Goal: Information Seeking & Learning: Learn about a topic

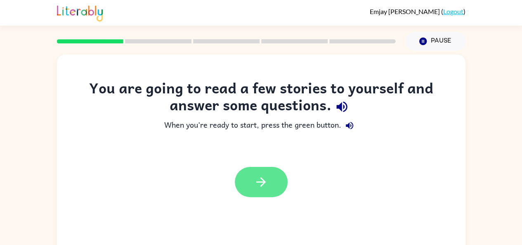
click at [249, 187] on button "button" at bounding box center [261, 182] width 53 height 30
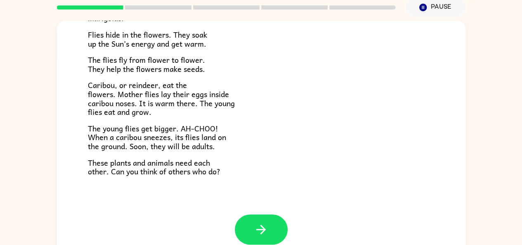
scroll to position [34, 0]
click at [264, 227] on icon "button" at bounding box center [261, 229] width 14 height 14
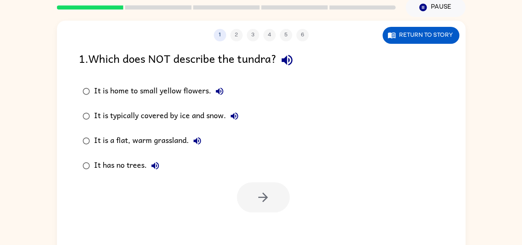
scroll to position [0, 0]
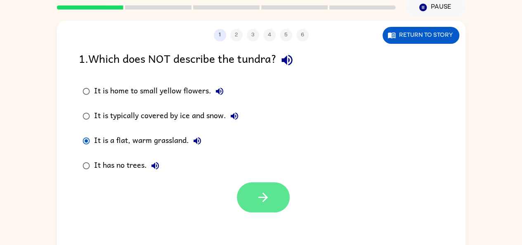
click at [258, 204] on button "button" at bounding box center [263, 197] width 53 height 30
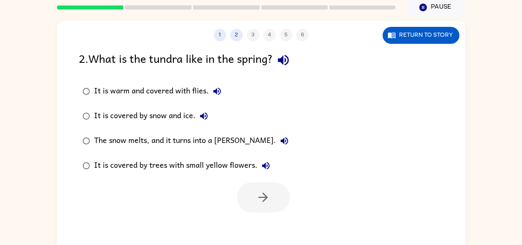
click at [289, 59] on icon "button" at bounding box center [283, 60] width 11 height 11
click at [219, 88] on icon "button" at bounding box center [217, 91] width 10 height 10
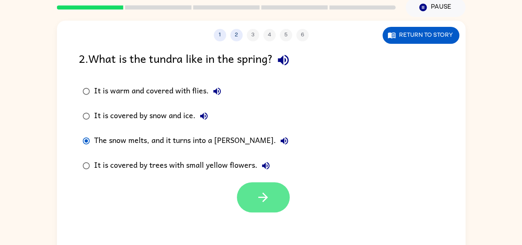
click at [254, 211] on button "button" at bounding box center [263, 197] width 53 height 30
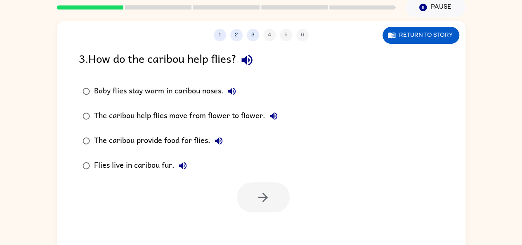
click at [251, 65] on icon "button" at bounding box center [247, 60] width 14 height 14
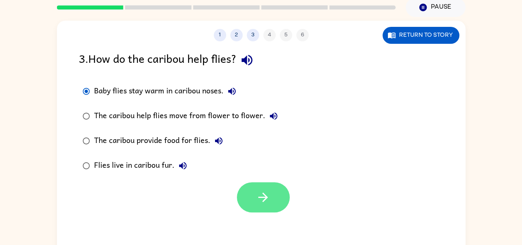
click at [262, 206] on button "button" at bounding box center [263, 197] width 53 height 30
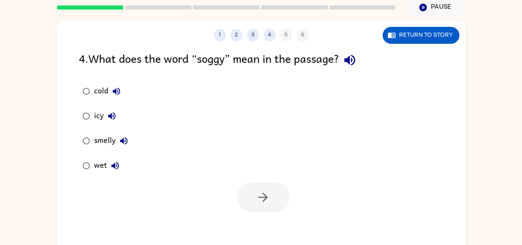
click at [355, 60] on icon "button" at bounding box center [349, 60] width 11 height 11
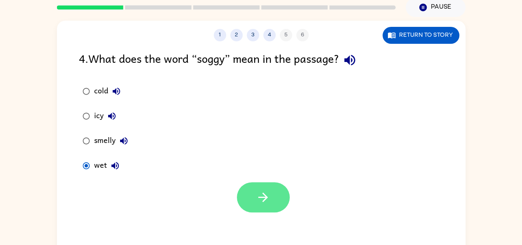
click at [255, 197] on button "button" at bounding box center [263, 197] width 53 height 30
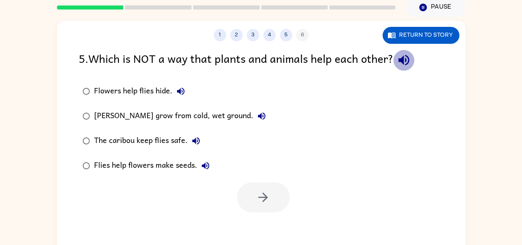
click at [399, 55] on icon "button" at bounding box center [404, 60] width 14 height 14
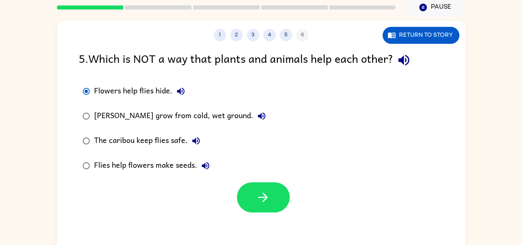
click at [179, 90] on icon "button" at bounding box center [180, 91] width 7 height 7
click at [261, 121] on button "[PERSON_NAME] grow from cold, wet ground." at bounding box center [262, 116] width 17 height 17
click at [198, 145] on icon "button" at bounding box center [196, 141] width 10 height 10
click at [206, 169] on icon "button" at bounding box center [206, 166] width 10 height 10
click at [259, 188] on button "button" at bounding box center [263, 197] width 53 height 30
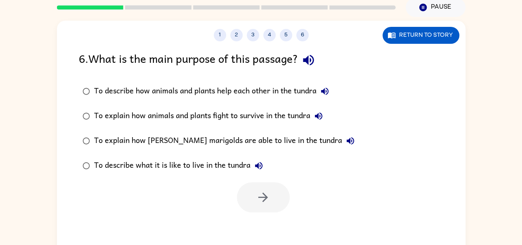
click at [308, 58] on icon "button" at bounding box center [308, 60] width 14 height 14
click at [316, 61] on icon "button" at bounding box center [308, 60] width 14 height 14
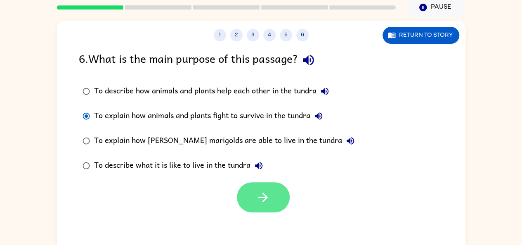
click at [261, 209] on button "button" at bounding box center [263, 197] width 53 height 30
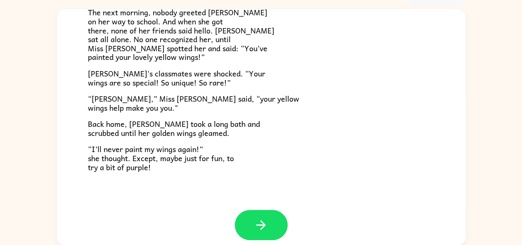
scroll to position [230, 0]
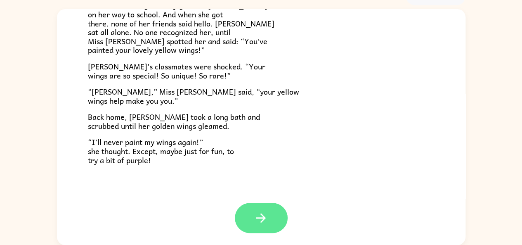
click at [254, 218] on icon "button" at bounding box center [261, 218] width 14 height 14
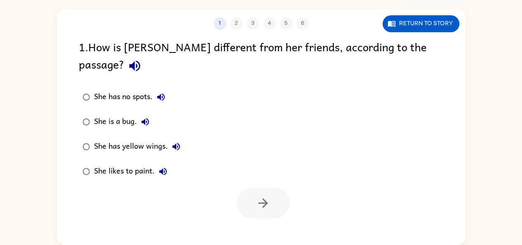
scroll to position [0, 0]
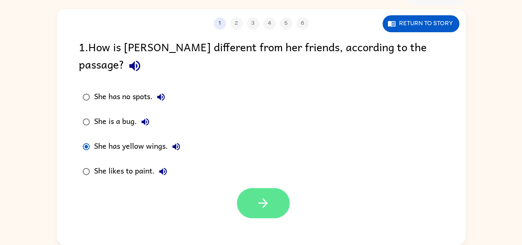
click at [258, 196] on icon "button" at bounding box center [263, 203] width 14 height 14
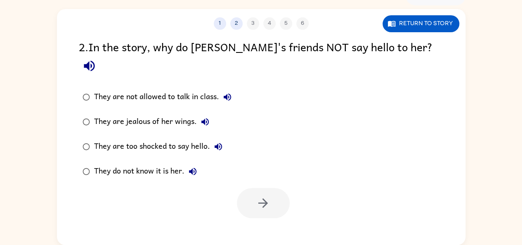
click at [95, 61] on icon "button" at bounding box center [89, 66] width 11 height 11
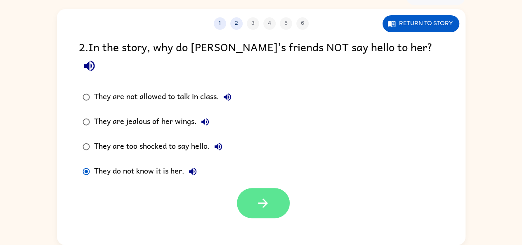
click at [249, 190] on button "button" at bounding box center [263, 203] width 53 height 30
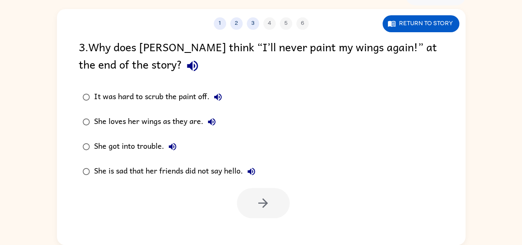
click at [110, 62] on div "3 . Why does Lily think “I’ll never paint my wings again!” at the end of the st…" at bounding box center [261, 57] width 365 height 38
click at [187, 67] on icon "button" at bounding box center [192, 66] width 11 height 11
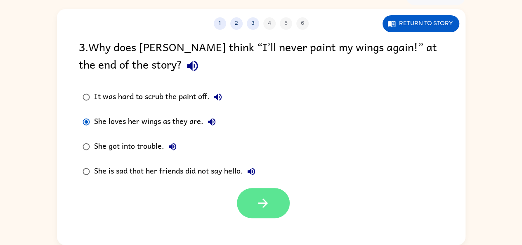
click at [268, 207] on icon "button" at bounding box center [263, 203] width 14 height 14
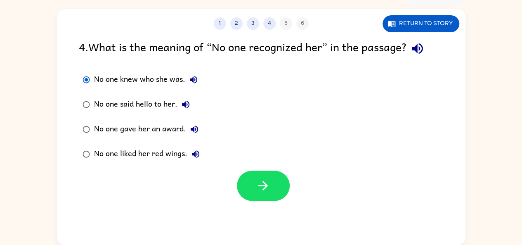
click at [423, 47] on icon "button" at bounding box center [417, 48] width 11 height 11
click at [421, 43] on icon "button" at bounding box center [417, 48] width 14 height 14
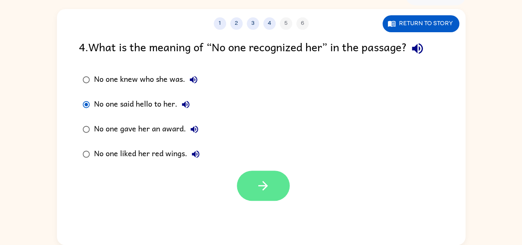
click at [281, 194] on button "button" at bounding box center [263, 186] width 53 height 30
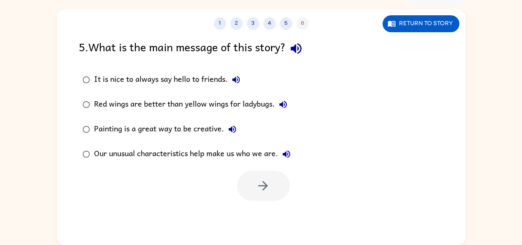
click at [301, 52] on icon "button" at bounding box center [296, 48] width 14 height 14
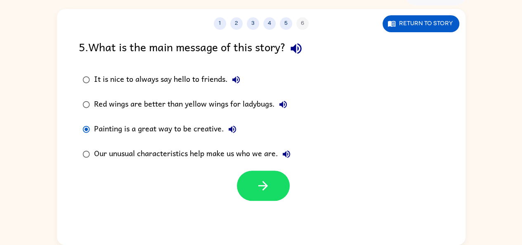
click at [236, 78] on icon "button" at bounding box center [236, 80] width 10 height 10
click at [290, 107] on button "Red wings are better than yellow wings for ladybugs." at bounding box center [283, 104] width 17 height 17
click at [225, 135] on div "Painting is a great way to be creative." at bounding box center [167, 129] width 147 height 17
click at [234, 129] on icon "button" at bounding box center [232, 129] width 7 height 7
click at [291, 156] on icon "button" at bounding box center [287, 154] width 10 height 10
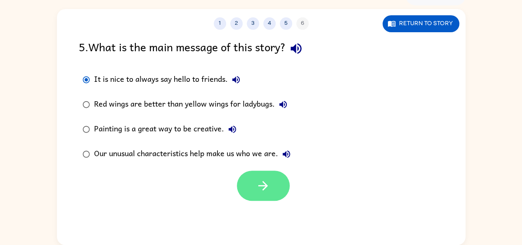
click at [266, 188] on icon "button" at bounding box center [263, 185] width 14 height 14
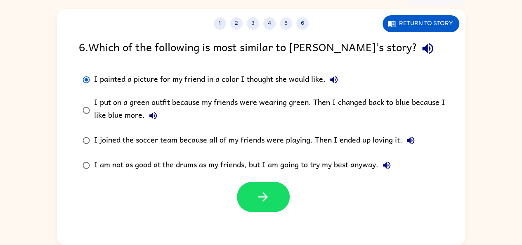
click at [334, 82] on icon "button" at bounding box center [334, 80] width 10 height 10
click at [422, 50] on icon "button" at bounding box center [427, 48] width 11 height 11
click at [335, 84] on icon "button" at bounding box center [334, 80] width 10 height 10
click at [154, 118] on icon "button" at bounding box center [153, 116] width 10 height 10
click at [412, 143] on icon "button" at bounding box center [411, 140] width 10 height 10
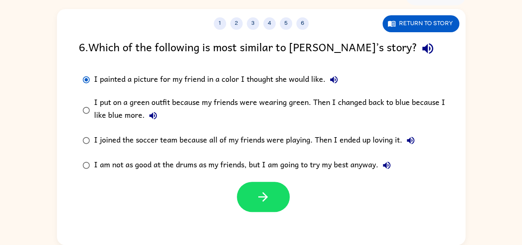
click at [391, 168] on icon "button" at bounding box center [387, 165] width 10 height 10
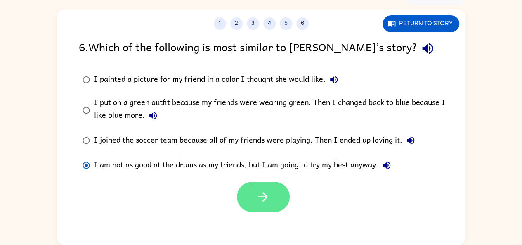
click at [271, 194] on button "button" at bounding box center [263, 197] width 53 height 30
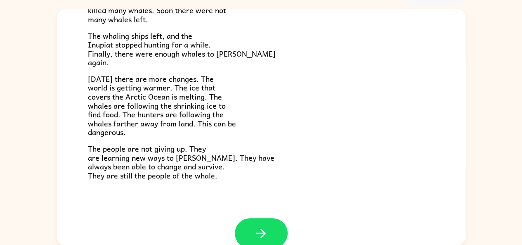
scroll to position [278, 0]
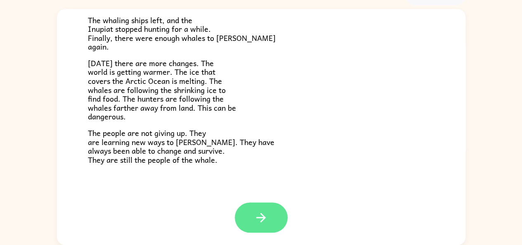
click at [271, 218] on button "button" at bounding box center [261, 217] width 53 height 30
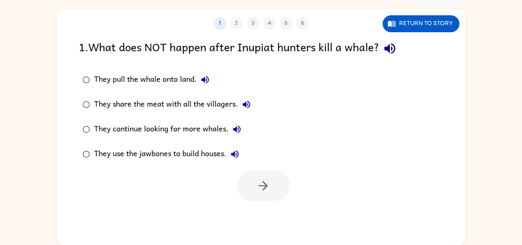
scroll to position [0, 0]
click at [399, 54] on button "button" at bounding box center [389, 48] width 21 height 21
click at [409, 49] on div "1 . What does NOT happen after Inupiat hunters kill a whale?" at bounding box center [261, 48] width 365 height 21
click at [396, 48] on icon "button" at bounding box center [390, 48] width 14 height 14
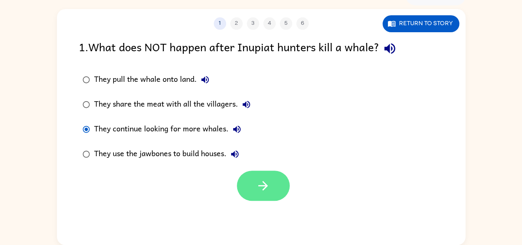
click at [254, 179] on button "button" at bounding box center [263, 186] width 53 height 30
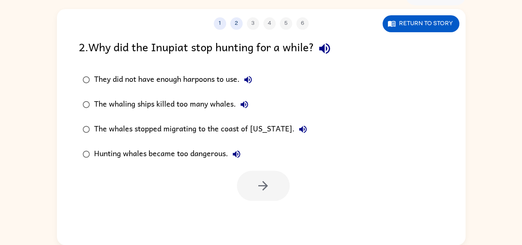
click at [325, 49] on icon "button" at bounding box center [324, 48] width 11 height 11
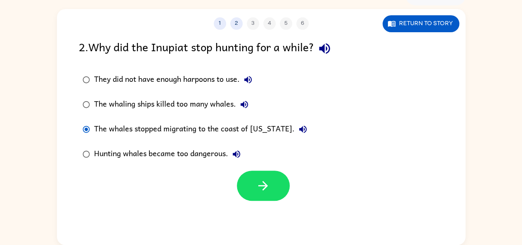
click at [295, 126] on button "The whales stopped migrating to the coast of [US_STATE]." at bounding box center [303, 129] width 17 height 17
click at [233, 154] on icon "button" at bounding box center [237, 154] width 10 height 10
click at [247, 104] on icon "button" at bounding box center [244, 105] width 10 height 10
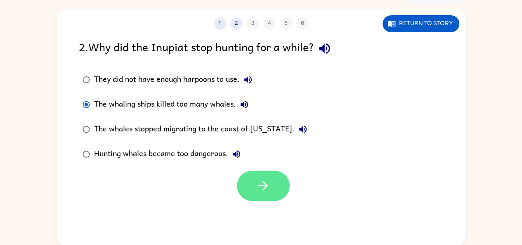
click at [257, 191] on icon "button" at bounding box center [263, 185] width 14 height 14
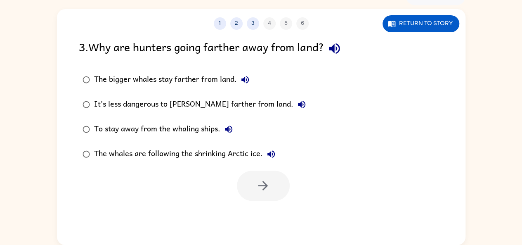
click at [336, 53] on icon "button" at bounding box center [334, 48] width 14 height 14
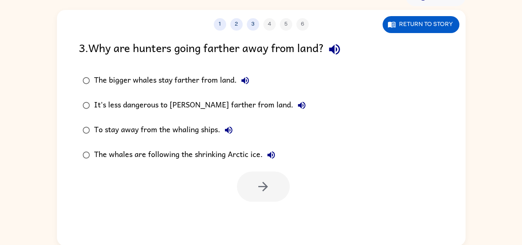
scroll to position [45, 0]
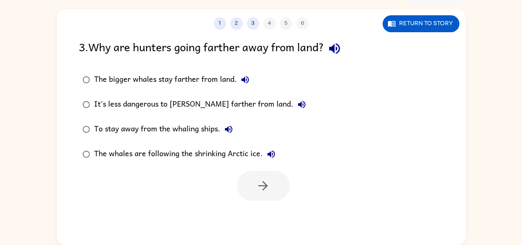
click at [333, 56] on button "button" at bounding box center [334, 48] width 21 height 21
click at [273, 156] on icon "button" at bounding box center [271, 153] width 7 height 7
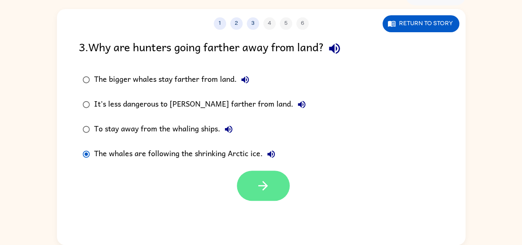
click at [274, 192] on button "button" at bounding box center [263, 186] width 53 height 30
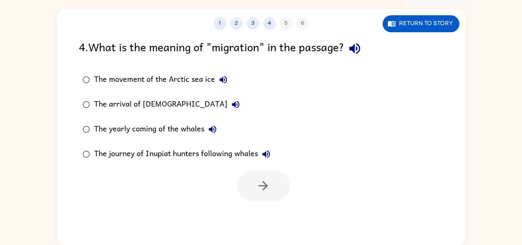
click at [334, 49] on div "4 . What is the meaning of "migration" in the passage?" at bounding box center [261, 48] width 365 height 21
click at [359, 46] on icon "button" at bounding box center [354, 48] width 11 height 11
click at [204, 78] on div "The movement of the Arctic sea ice" at bounding box center [163, 79] width 138 height 17
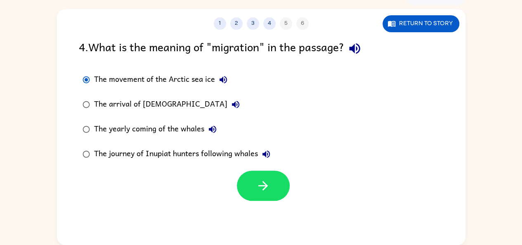
click at [225, 81] on icon "button" at bounding box center [223, 80] width 10 height 10
click at [231, 107] on icon "button" at bounding box center [236, 105] width 10 height 10
click at [213, 143] on label "The journey of Inupiat hunters following whales" at bounding box center [176, 154] width 204 height 25
click at [212, 131] on icon "button" at bounding box center [213, 129] width 10 height 10
click at [269, 161] on button "The journey of Inupiat hunters following whales" at bounding box center [266, 154] width 17 height 17
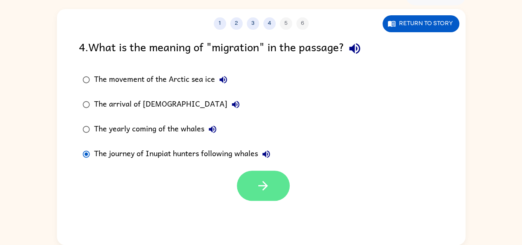
click at [277, 199] on button "button" at bounding box center [263, 186] width 53 height 30
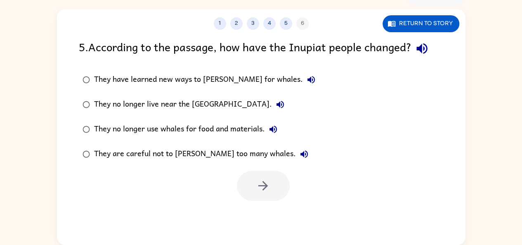
click at [419, 52] on icon "button" at bounding box center [422, 48] width 14 height 14
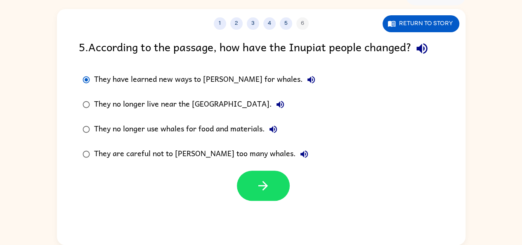
click at [303, 74] on button "They have learned new ways to [PERSON_NAME] for whales." at bounding box center [311, 79] width 17 height 17
click at [273, 190] on button "button" at bounding box center [263, 186] width 53 height 30
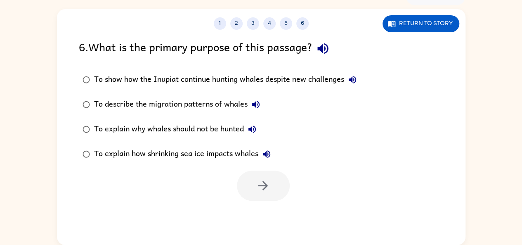
click at [334, 50] on button "button" at bounding box center [323, 48] width 21 height 21
click at [358, 86] on button "To show how the Inupiat continue hunting whales despite new challenges" at bounding box center [352, 79] width 17 height 17
click at [251, 111] on div "To describe the migration patterns of whales" at bounding box center [179, 104] width 170 height 17
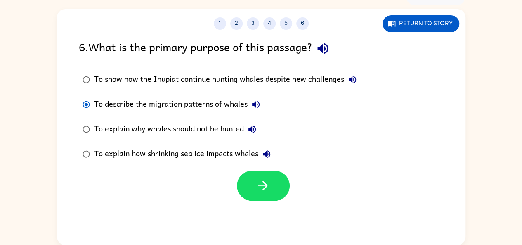
click at [257, 102] on icon "button" at bounding box center [256, 105] width 10 height 10
click at [261, 173] on button "button" at bounding box center [263, 186] width 53 height 30
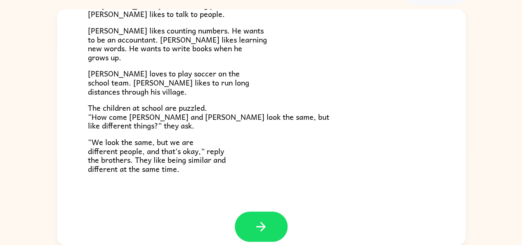
scroll to position [177, 0]
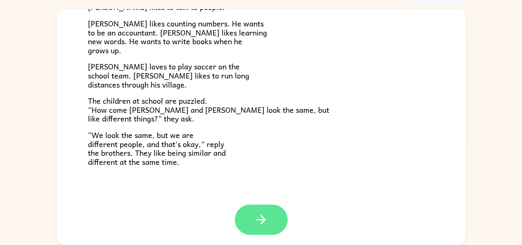
click at [254, 219] on icon "button" at bounding box center [261, 219] width 14 height 14
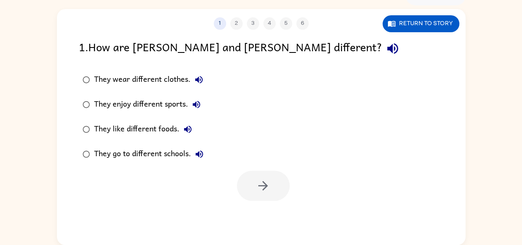
scroll to position [0, 0]
click at [387, 50] on icon "button" at bounding box center [392, 48] width 11 height 11
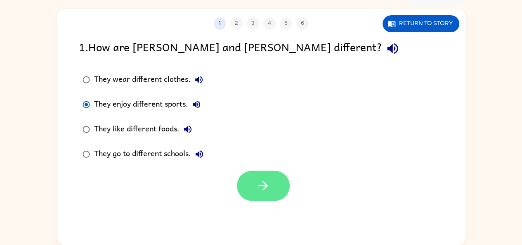
click at [270, 182] on icon "button" at bounding box center [263, 185] width 14 height 14
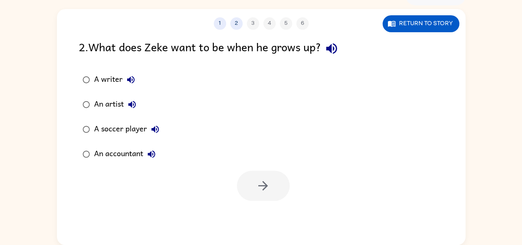
click at [331, 51] on icon "button" at bounding box center [332, 48] width 14 height 14
click at [334, 45] on icon "button" at bounding box center [332, 48] width 14 height 14
click at [333, 53] on icon "button" at bounding box center [332, 48] width 14 height 14
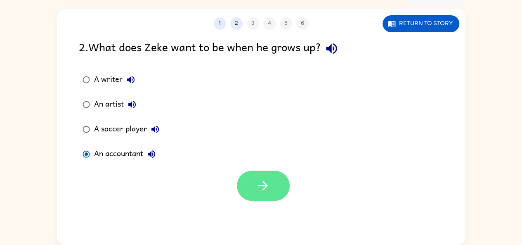
click at [251, 189] on button "button" at bounding box center [263, 186] width 53 height 30
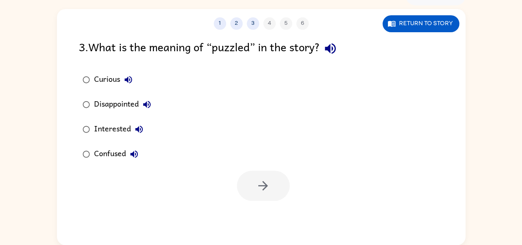
click at [331, 51] on icon "button" at bounding box center [330, 48] width 14 height 14
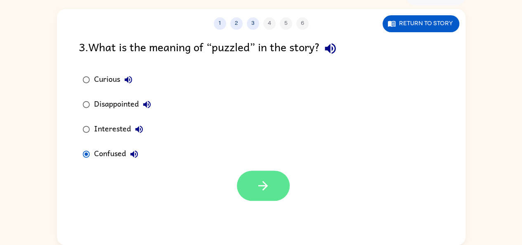
click at [263, 189] on icon "button" at bounding box center [262, 185] width 9 height 9
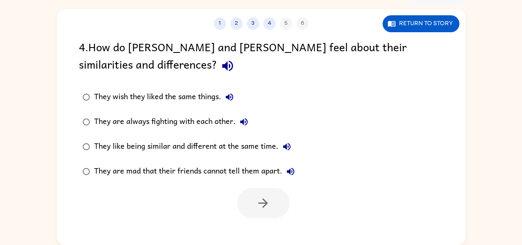
click at [217, 73] on button "button" at bounding box center [227, 65] width 21 height 21
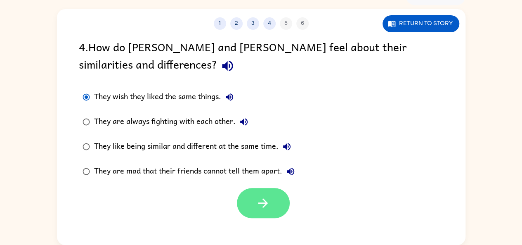
click at [267, 209] on icon "button" at bounding box center [263, 203] width 14 height 14
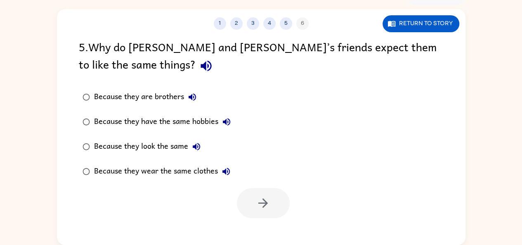
click at [199, 69] on icon "button" at bounding box center [206, 66] width 14 height 14
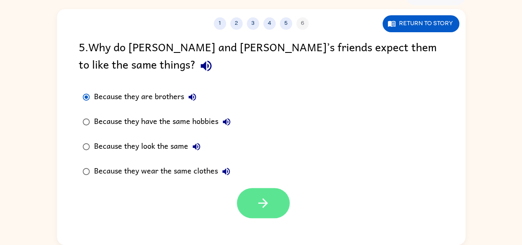
click at [242, 204] on button "button" at bounding box center [263, 203] width 53 height 30
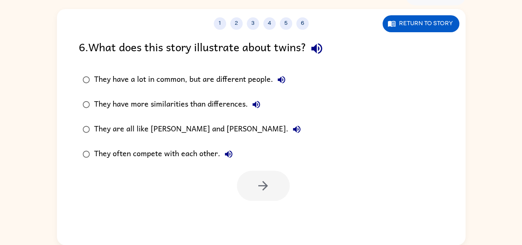
click at [323, 47] on icon "button" at bounding box center [317, 48] width 14 height 14
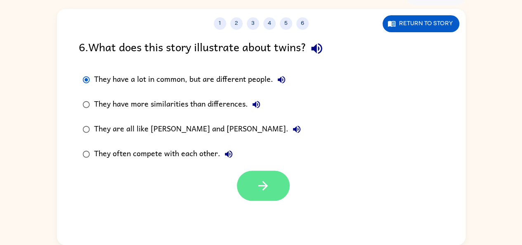
click at [264, 191] on icon "button" at bounding box center [263, 185] width 14 height 14
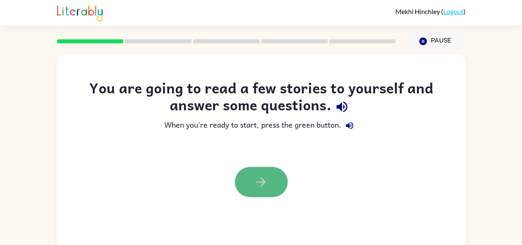
click at [263, 185] on icon "button" at bounding box center [261, 182] width 14 height 14
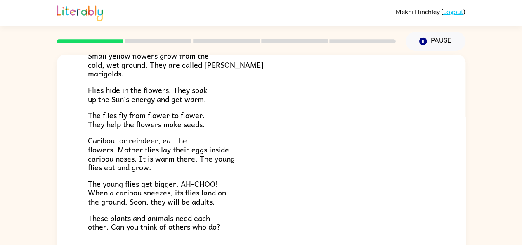
scroll to position [170, 0]
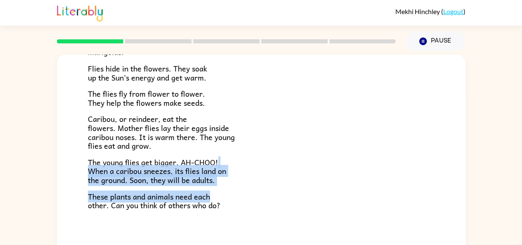
drag, startPoint x: 459, startPoint y: 199, endPoint x: 455, endPoint y: 158, distance: 41.5
click at [455, 158] on div "Tundra Near the top of the world is land called tundra. The tundra is flat and …" at bounding box center [261, 66] width 409 height 363
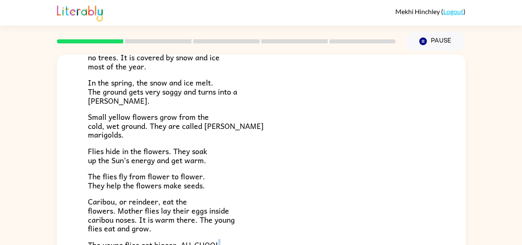
scroll to position [87, 0]
click at [379, 188] on p "The flies fly from flower to flower. They help the flowers make seeds." at bounding box center [261, 181] width 347 height 18
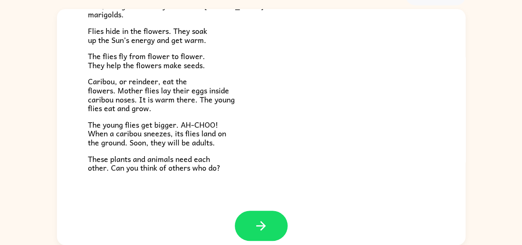
scroll to position [163, 0]
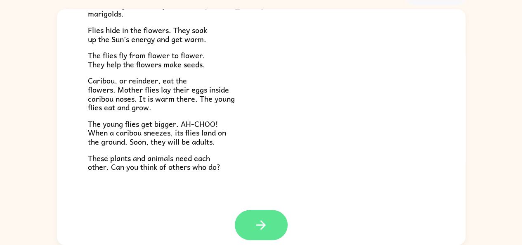
click at [270, 239] on button "button" at bounding box center [261, 225] width 53 height 30
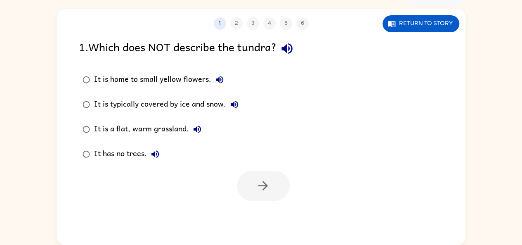
scroll to position [0, 0]
click at [287, 44] on icon "button" at bounding box center [287, 48] width 14 height 14
click at [290, 48] on icon "button" at bounding box center [287, 48] width 14 height 14
click at [289, 41] on button "button" at bounding box center [287, 48] width 21 height 21
click at [220, 81] on icon "button" at bounding box center [220, 80] width 10 height 10
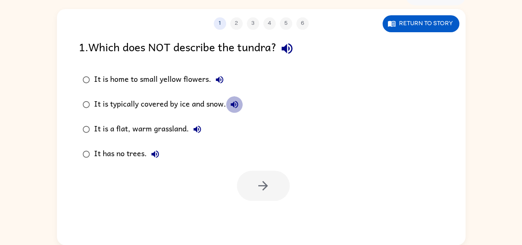
click at [234, 102] on icon "button" at bounding box center [235, 105] width 10 height 10
click at [194, 129] on icon "button" at bounding box center [197, 129] width 7 height 7
click at [160, 156] on icon "button" at bounding box center [155, 154] width 10 height 10
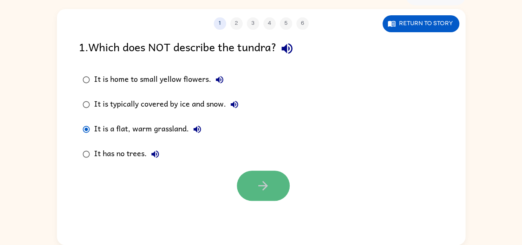
click at [250, 177] on button "button" at bounding box center [263, 186] width 53 height 30
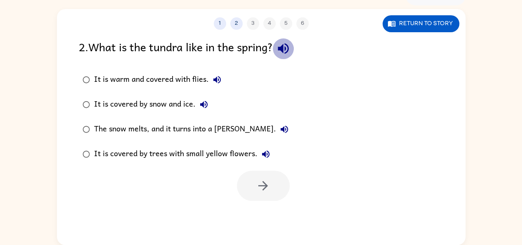
click at [280, 45] on icon "button" at bounding box center [283, 48] width 14 height 14
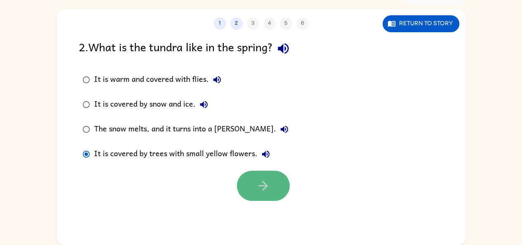
click at [261, 197] on button "button" at bounding box center [263, 186] width 53 height 30
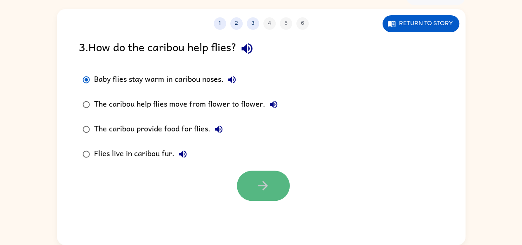
click at [241, 181] on button "button" at bounding box center [263, 186] width 53 height 30
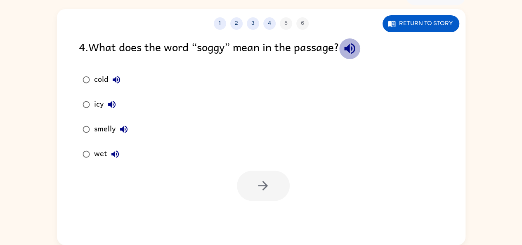
click at [351, 43] on icon "button" at bounding box center [350, 48] width 14 height 14
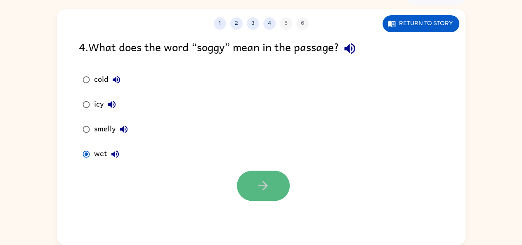
click at [260, 190] on icon "button" at bounding box center [263, 185] width 14 height 14
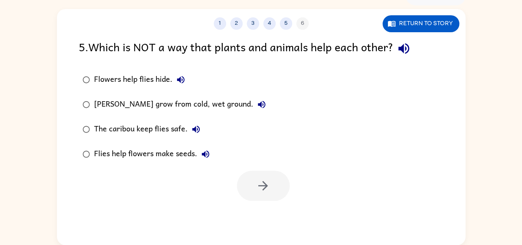
click at [409, 50] on icon "button" at bounding box center [403, 48] width 11 height 11
click at [404, 55] on icon "button" at bounding box center [404, 48] width 14 height 14
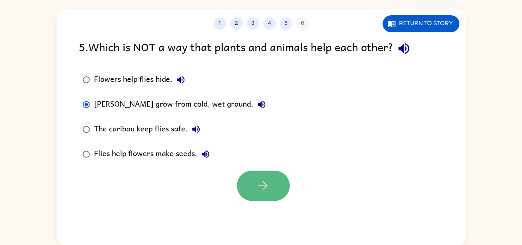
click at [260, 187] on icon "button" at bounding box center [263, 185] width 14 height 14
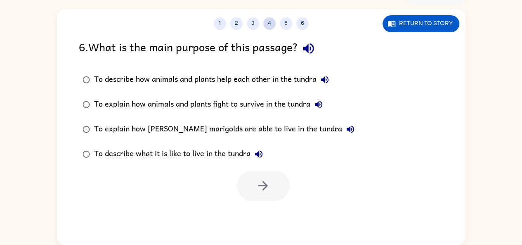
click at [274, 25] on button "4" at bounding box center [269, 23] width 12 height 12
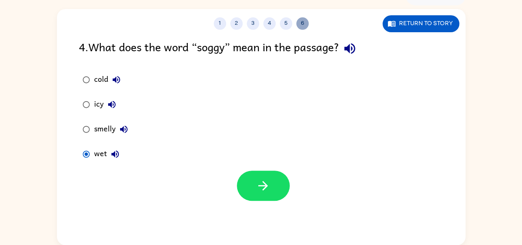
click at [301, 19] on button "6" at bounding box center [302, 23] width 12 height 12
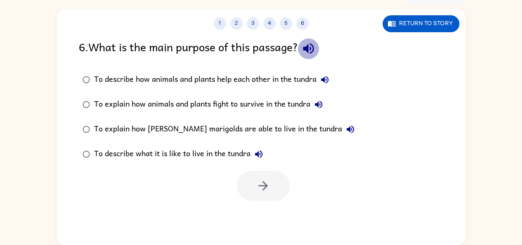
click at [319, 51] on button "button" at bounding box center [308, 48] width 21 height 21
drag, startPoint x: 313, startPoint y: 42, endPoint x: 327, endPoint y: 75, distance: 35.7
click at [327, 75] on div "6 . What is the main purpose of this passage? To describe how animals and plant…" at bounding box center [261, 119] width 409 height 163
click at [327, 75] on icon "button" at bounding box center [325, 80] width 10 height 10
click at [323, 104] on icon "button" at bounding box center [319, 105] width 10 height 10
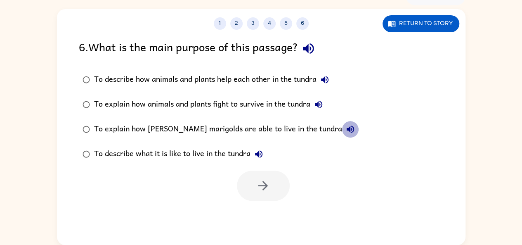
click at [347, 130] on icon "button" at bounding box center [350, 129] width 7 height 7
click at [260, 154] on icon "button" at bounding box center [259, 154] width 10 height 10
click at [255, 158] on icon "button" at bounding box center [259, 154] width 10 height 10
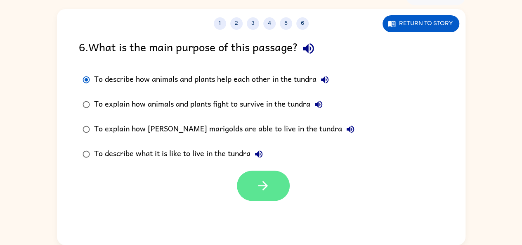
click at [260, 180] on icon "button" at bounding box center [263, 185] width 14 height 14
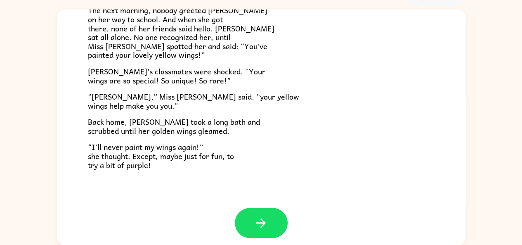
scroll to position [230, 0]
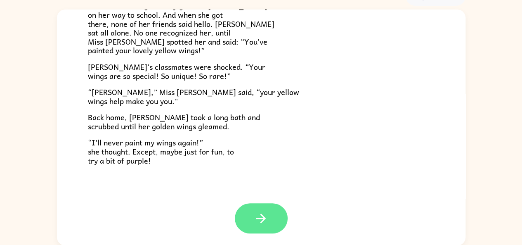
click at [268, 223] on button "button" at bounding box center [261, 218] width 53 height 30
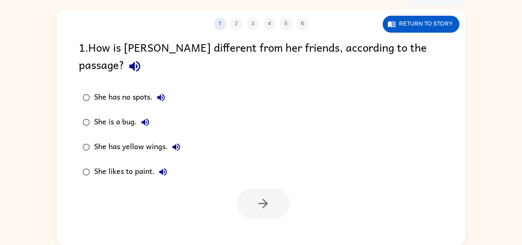
scroll to position [0, 0]
click at [142, 59] on icon "button" at bounding box center [135, 66] width 14 height 14
click at [159, 92] on icon "button" at bounding box center [161, 97] width 10 height 10
click at [145, 114] on button "She is a bug." at bounding box center [145, 122] width 17 height 17
click at [177, 139] on button "She has yellow wings." at bounding box center [176, 147] width 17 height 17
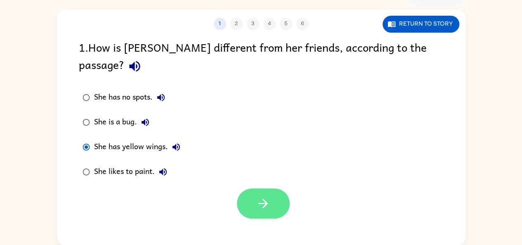
click at [275, 196] on button "button" at bounding box center [263, 203] width 53 height 30
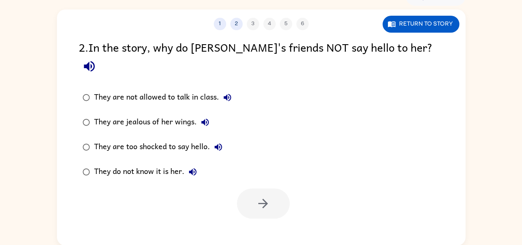
click at [97, 59] on icon "button" at bounding box center [89, 66] width 14 height 14
click at [230, 89] on button "They are not allowed to talk in class." at bounding box center [227, 97] width 17 height 17
click at [208, 117] on icon "button" at bounding box center [205, 122] width 10 height 10
click at [221, 142] on icon "button" at bounding box center [218, 147] width 10 height 10
click at [199, 164] on button "They do not know it is her." at bounding box center [193, 172] width 17 height 17
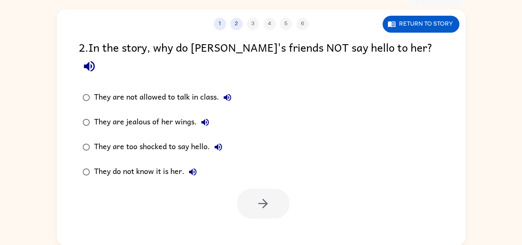
click at [95, 61] on icon "button" at bounding box center [89, 66] width 11 height 11
click at [230, 94] on icon "button" at bounding box center [227, 97] width 7 height 7
click at [228, 92] on icon "button" at bounding box center [228, 97] width 10 height 10
click at [207, 117] on icon "button" at bounding box center [205, 122] width 10 height 10
click at [202, 117] on icon "button" at bounding box center [205, 122] width 10 height 10
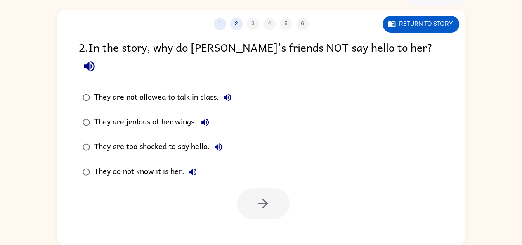
click at [222, 142] on icon "button" at bounding box center [218, 147] width 10 height 10
click at [215, 142] on icon "button" at bounding box center [218, 147] width 10 height 10
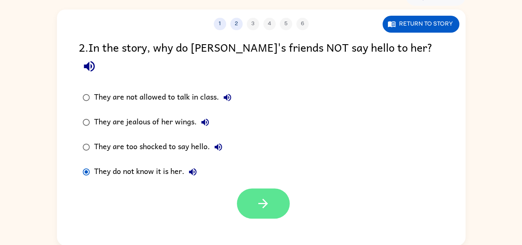
click at [261, 193] on button "button" at bounding box center [263, 203] width 53 height 30
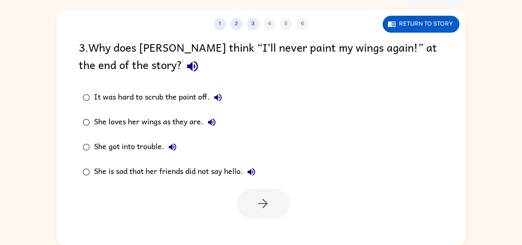
click at [185, 60] on icon "button" at bounding box center [192, 66] width 14 height 14
click at [255, 173] on icon "button" at bounding box center [251, 171] width 7 height 7
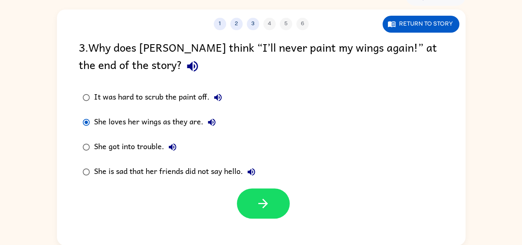
click at [208, 119] on icon "button" at bounding box center [212, 122] width 10 height 10
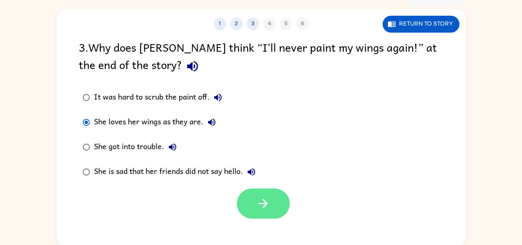
click at [270, 210] on button "button" at bounding box center [263, 203] width 53 height 30
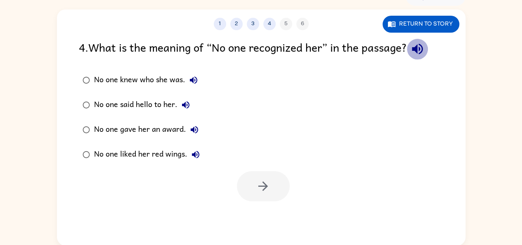
click at [424, 49] on icon "button" at bounding box center [417, 49] width 14 height 14
click at [420, 52] on icon "button" at bounding box center [417, 49] width 11 height 11
click at [190, 82] on icon "button" at bounding box center [194, 80] width 10 height 10
click at [185, 106] on icon "button" at bounding box center [185, 104] width 7 height 7
click at [191, 132] on icon "button" at bounding box center [195, 130] width 10 height 10
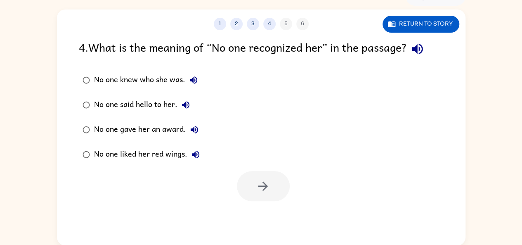
click at [197, 153] on icon "button" at bounding box center [196, 154] width 10 height 10
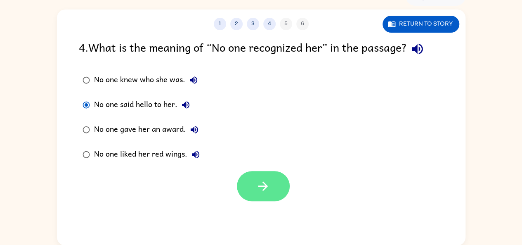
click at [277, 191] on button "button" at bounding box center [263, 186] width 53 height 30
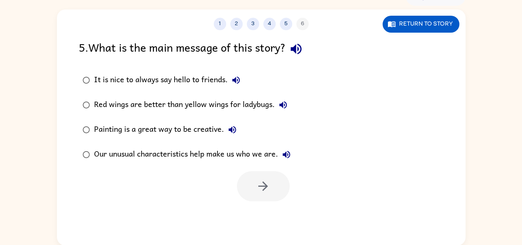
click at [301, 52] on icon "button" at bounding box center [296, 49] width 11 height 11
click at [233, 81] on icon "button" at bounding box center [235, 79] width 7 height 7
click at [290, 113] on div "Red wings are better than yellow wings for ladybugs." at bounding box center [192, 105] width 197 height 17
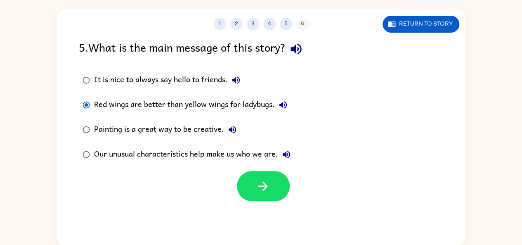
click at [280, 107] on icon "button" at bounding box center [283, 105] width 10 height 10
click at [230, 133] on icon "button" at bounding box center [233, 130] width 10 height 10
click at [288, 157] on icon "button" at bounding box center [286, 154] width 7 height 7
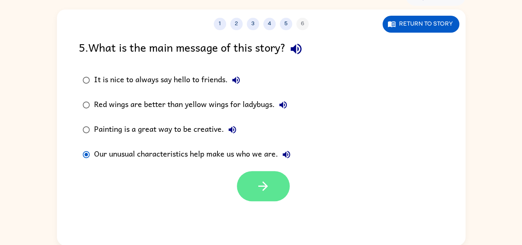
click at [260, 196] on button "button" at bounding box center [263, 186] width 53 height 30
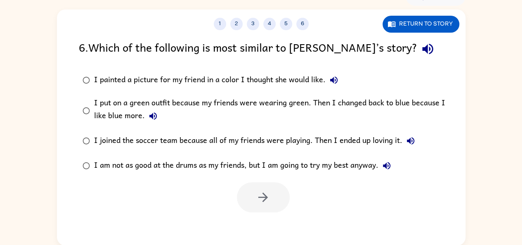
click at [421, 49] on icon "button" at bounding box center [428, 49] width 14 height 14
click at [334, 80] on icon "button" at bounding box center [334, 80] width 10 height 10
click at [150, 114] on icon "button" at bounding box center [153, 116] width 10 height 10
click at [409, 140] on icon "button" at bounding box center [410, 140] width 7 height 7
click at [390, 166] on icon "button" at bounding box center [387, 166] width 10 height 10
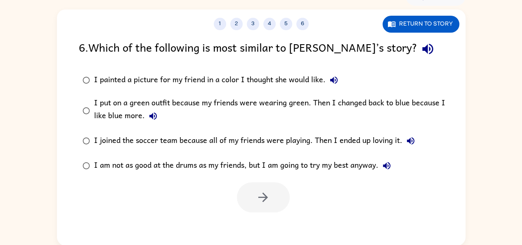
click at [407, 139] on icon "button" at bounding box center [411, 141] width 10 height 10
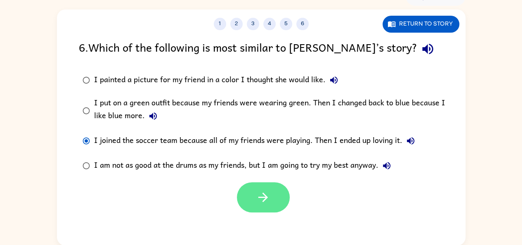
click at [263, 194] on icon "button" at bounding box center [263, 197] width 14 height 14
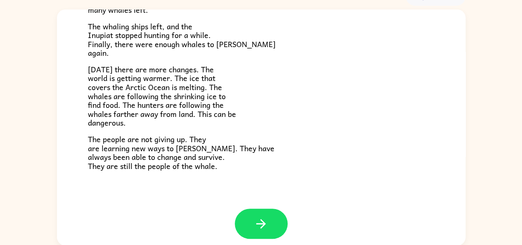
scroll to position [278, 0]
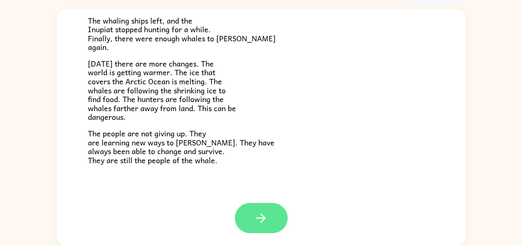
click at [274, 220] on button "button" at bounding box center [261, 218] width 53 height 30
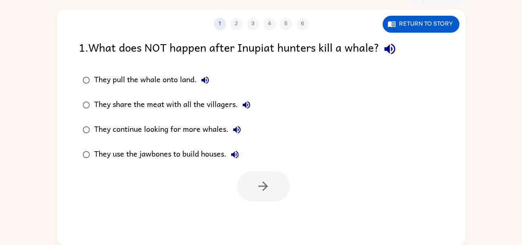
scroll to position [0, 0]
click at [395, 50] on icon "button" at bounding box center [389, 49] width 11 height 11
click at [202, 83] on icon "button" at bounding box center [205, 80] width 10 height 10
click at [245, 104] on icon "button" at bounding box center [246, 104] width 7 height 7
click at [239, 133] on icon "button" at bounding box center [237, 130] width 10 height 10
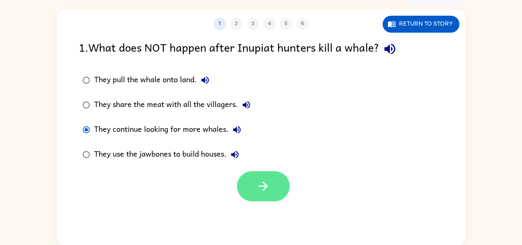
click at [272, 196] on button "button" at bounding box center [263, 186] width 53 height 30
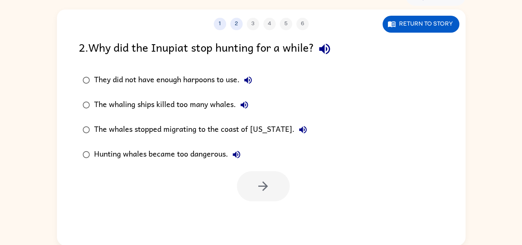
click at [330, 55] on icon "button" at bounding box center [325, 49] width 14 height 14
click at [252, 81] on icon "button" at bounding box center [248, 80] width 10 height 10
click at [245, 105] on icon "button" at bounding box center [244, 105] width 10 height 10
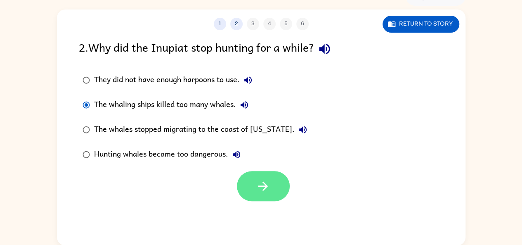
click at [256, 188] on icon "button" at bounding box center [263, 186] width 14 height 14
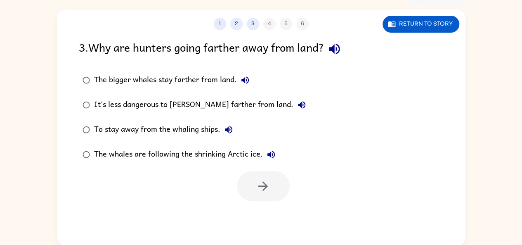
click at [337, 49] on icon "button" at bounding box center [334, 49] width 11 height 11
click at [245, 80] on icon "button" at bounding box center [245, 80] width 10 height 10
click at [298, 107] on icon "button" at bounding box center [301, 104] width 7 height 7
click at [234, 128] on icon "button" at bounding box center [229, 130] width 10 height 10
click at [270, 155] on icon "button" at bounding box center [271, 154] width 7 height 7
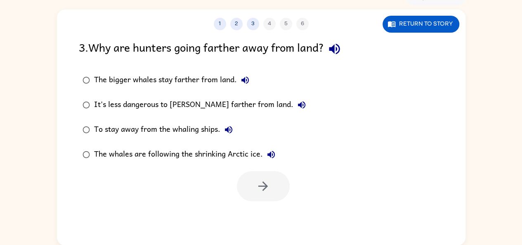
click at [231, 128] on icon "button" at bounding box center [229, 130] width 10 height 10
click at [298, 104] on icon "button" at bounding box center [301, 104] width 7 height 7
click at [244, 79] on icon "button" at bounding box center [245, 79] width 7 height 7
click at [245, 83] on icon "button" at bounding box center [245, 80] width 10 height 10
click at [297, 102] on icon "button" at bounding box center [302, 105] width 10 height 10
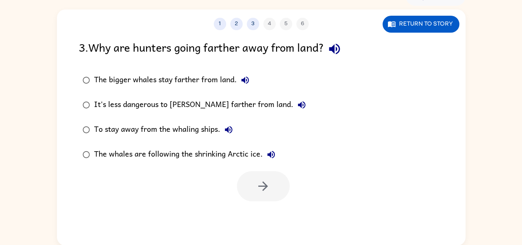
click at [232, 133] on icon "button" at bounding box center [229, 130] width 10 height 10
click at [273, 155] on icon "button" at bounding box center [271, 154] width 10 height 10
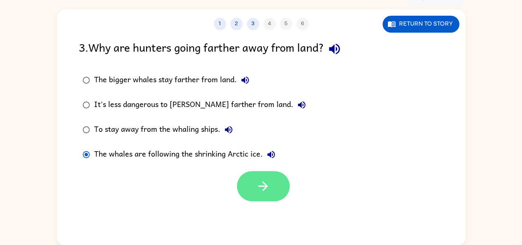
click at [263, 187] on icon "button" at bounding box center [263, 186] width 14 height 14
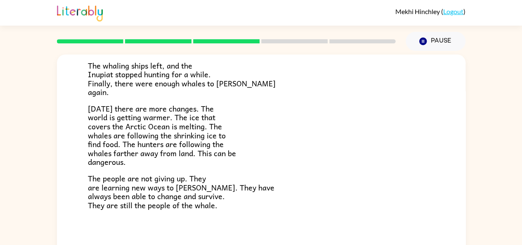
scroll to position [45, 0]
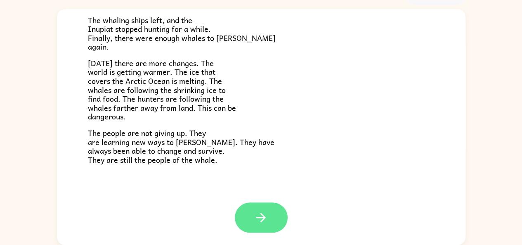
click at [263, 221] on icon "button" at bounding box center [261, 217] width 14 height 14
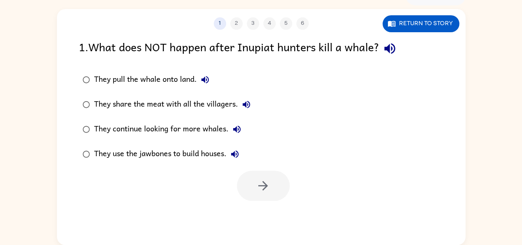
scroll to position [0, 0]
click at [235, 129] on icon "button" at bounding box center [236, 129] width 7 height 7
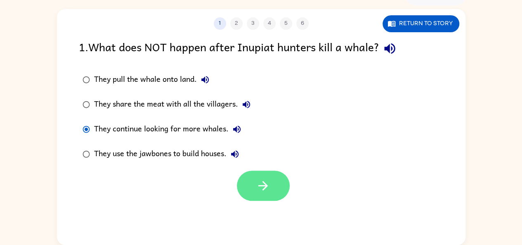
click at [276, 189] on button "button" at bounding box center [263, 186] width 53 height 30
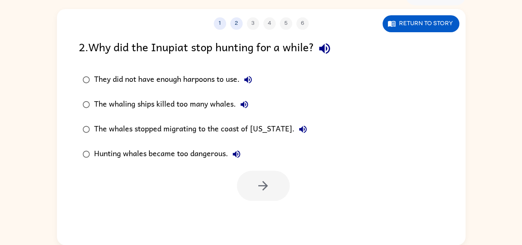
click at [248, 105] on icon "button" at bounding box center [244, 104] width 7 height 7
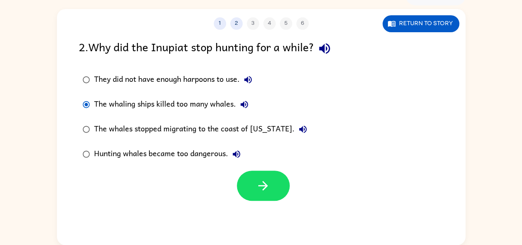
click at [284, 200] on div at bounding box center [263, 186] width 53 height 30
click at [268, 192] on icon "button" at bounding box center [263, 185] width 14 height 14
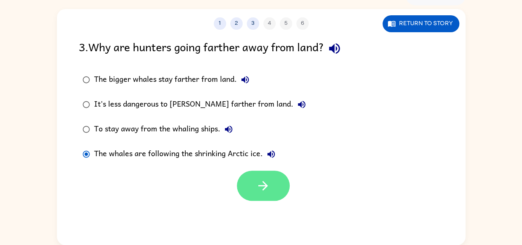
click at [265, 187] on icon "button" at bounding box center [263, 185] width 14 height 14
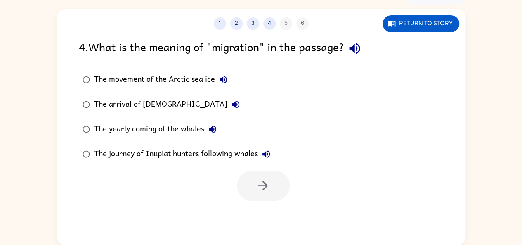
click at [360, 47] on icon "button" at bounding box center [355, 48] width 14 height 14
click at [365, 45] on button "button" at bounding box center [354, 48] width 21 height 21
click at [358, 49] on icon "button" at bounding box center [355, 48] width 14 height 14
click at [228, 74] on button "The movement of the Arctic sea ice" at bounding box center [223, 79] width 17 height 17
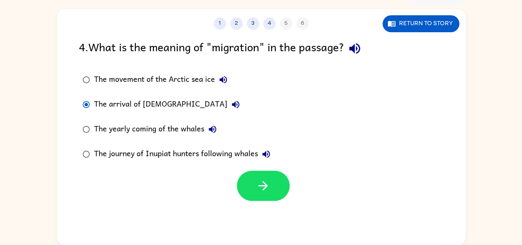
click at [107, 108] on div "The arrival of [DEMOGRAPHIC_DATA]" at bounding box center [169, 104] width 150 height 17
click at [228, 107] on button "The arrival of [DEMOGRAPHIC_DATA]" at bounding box center [236, 104] width 17 height 17
click at [219, 134] on div "The yearly coming of the whales" at bounding box center [157, 129] width 127 height 17
click at [209, 127] on icon "button" at bounding box center [213, 129] width 10 height 10
click at [268, 153] on icon "button" at bounding box center [266, 154] width 10 height 10
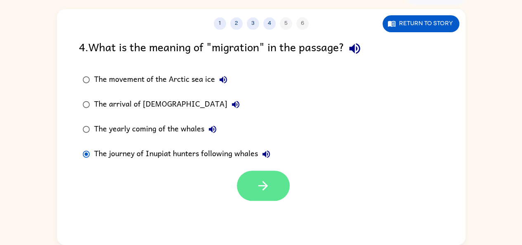
click at [250, 194] on button "button" at bounding box center [263, 186] width 53 height 30
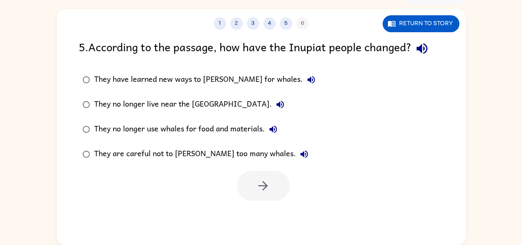
click at [428, 46] on icon "button" at bounding box center [422, 48] width 14 height 14
click at [308, 78] on icon "button" at bounding box center [311, 79] width 7 height 7
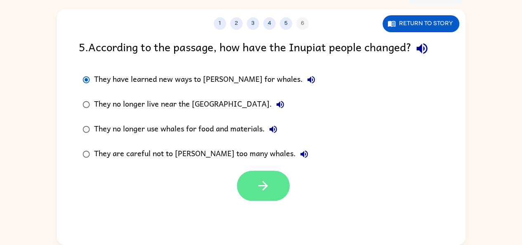
click at [263, 185] on icon "button" at bounding box center [263, 185] width 14 height 14
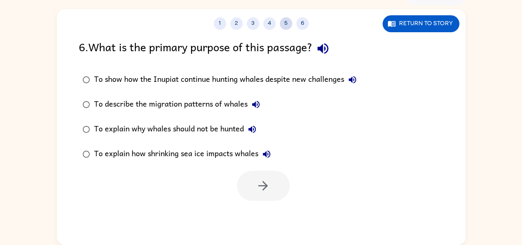
click at [286, 23] on button "5" at bounding box center [286, 23] width 12 height 12
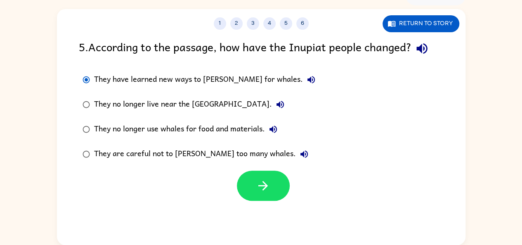
click at [275, 104] on icon "button" at bounding box center [280, 105] width 10 height 10
click at [276, 128] on icon "button" at bounding box center [273, 129] width 7 height 7
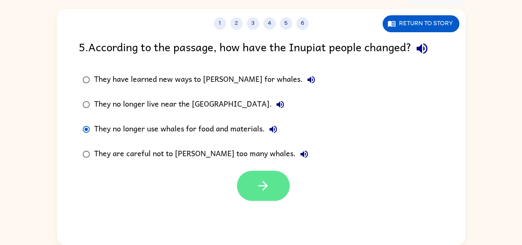
click at [270, 183] on icon "button" at bounding box center [263, 185] width 14 height 14
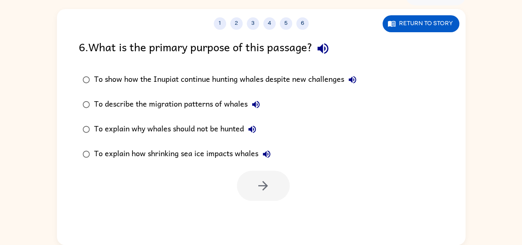
click at [330, 52] on icon "button" at bounding box center [323, 48] width 14 height 14
click at [356, 81] on icon "button" at bounding box center [353, 80] width 10 height 10
click at [261, 100] on icon "button" at bounding box center [256, 105] width 10 height 10
click at [256, 128] on icon "button" at bounding box center [252, 129] width 7 height 7
click at [267, 156] on icon "button" at bounding box center [267, 154] width 10 height 10
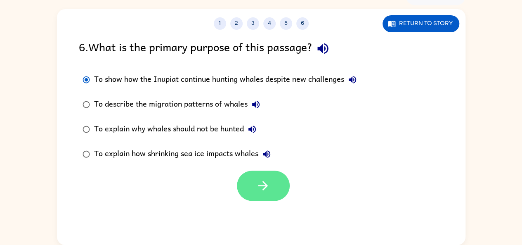
click at [268, 191] on icon "button" at bounding box center [263, 185] width 14 height 14
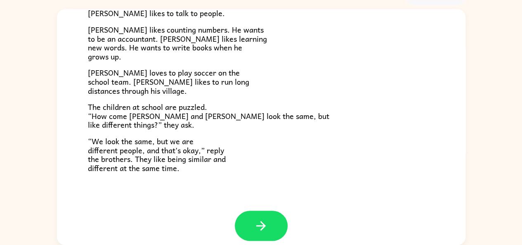
scroll to position [178, 0]
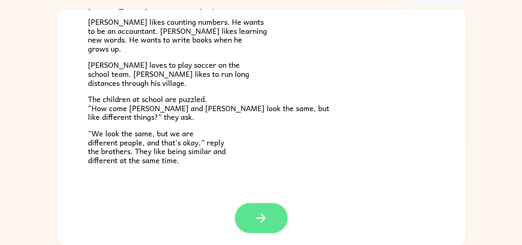
click at [254, 212] on icon "button" at bounding box center [261, 218] width 14 height 14
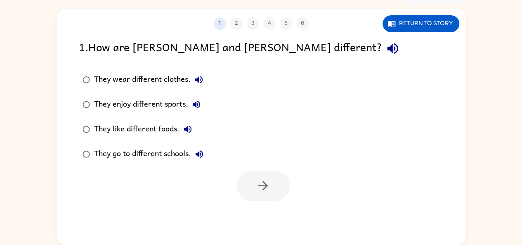
scroll to position [0, 0]
click at [387, 50] on icon "button" at bounding box center [392, 48] width 11 height 11
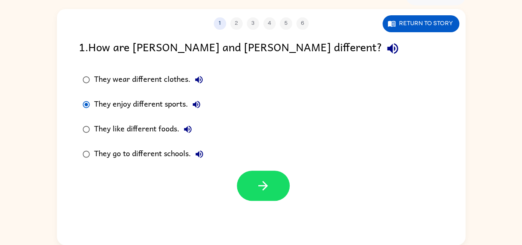
click at [443, 156] on div "They wear different clothes. They enjoy different sports. They like different f…" at bounding box center [272, 116] width 387 height 99
click at [266, 187] on icon "button" at bounding box center [263, 185] width 14 height 14
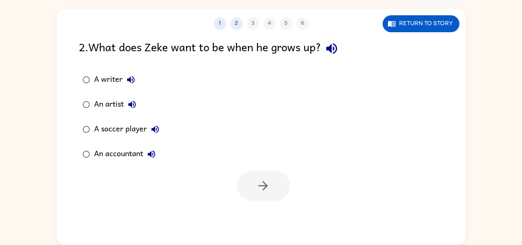
click at [336, 49] on icon "button" at bounding box center [331, 48] width 11 height 11
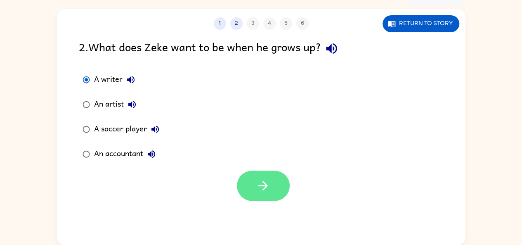
click at [264, 197] on button "button" at bounding box center [263, 186] width 53 height 30
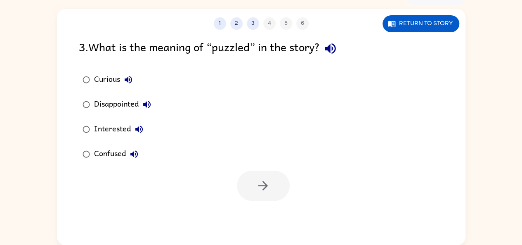
click at [336, 46] on icon "button" at bounding box center [330, 48] width 11 height 11
click at [334, 49] on icon "button" at bounding box center [330, 48] width 14 height 14
click at [334, 52] on icon "button" at bounding box center [330, 48] width 14 height 14
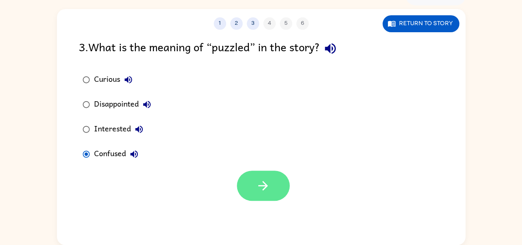
click at [270, 194] on button "button" at bounding box center [263, 186] width 53 height 30
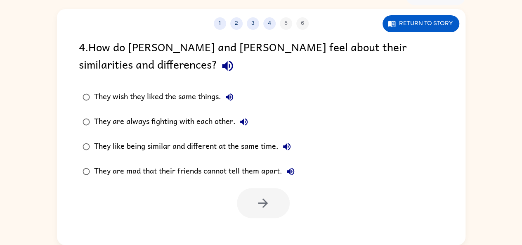
click at [220, 71] on icon "button" at bounding box center [227, 66] width 14 height 14
click at [231, 102] on button "They wish they liked the same things." at bounding box center [229, 97] width 17 height 17
click at [240, 120] on icon "button" at bounding box center [244, 122] width 10 height 10
click at [290, 142] on icon "button" at bounding box center [287, 147] width 10 height 10
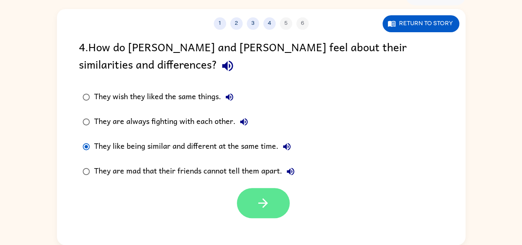
click at [270, 206] on icon "button" at bounding box center [263, 203] width 14 height 14
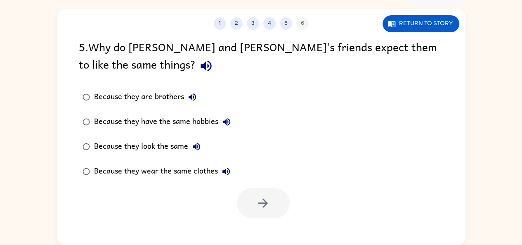
click at [201, 68] on icon "button" at bounding box center [206, 66] width 11 height 11
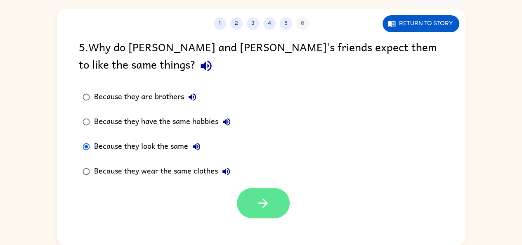
click at [269, 208] on icon "button" at bounding box center [263, 203] width 14 height 14
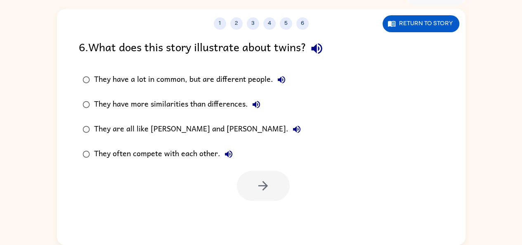
click at [317, 48] on icon "button" at bounding box center [316, 48] width 11 height 11
click at [279, 83] on icon "button" at bounding box center [282, 80] width 10 height 10
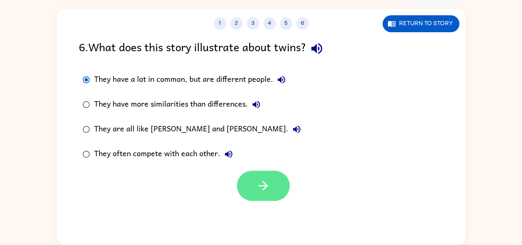
click at [251, 182] on button "button" at bounding box center [263, 186] width 53 height 30
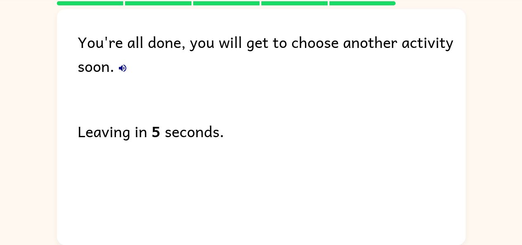
scroll to position [31, 0]
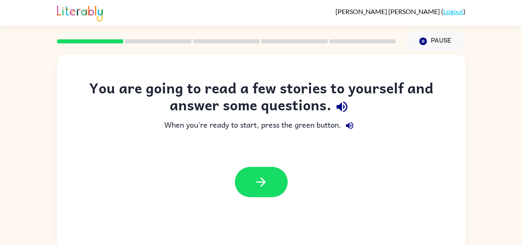
click at [245, 205] on div "You are going to read a few stories to yourself and answer some questions. When…" at bounding box center [261, 173] width 409 height 236
click at [345, 107] on icon "button" at bounding box center [342, 107] width 14 height 14
click at [351, 126] on icon "button" at bounding box center [349, 125] width 7 height 7
click at [256, 187] on icon "button" at bounding box center [261, 182] width 14 height 14
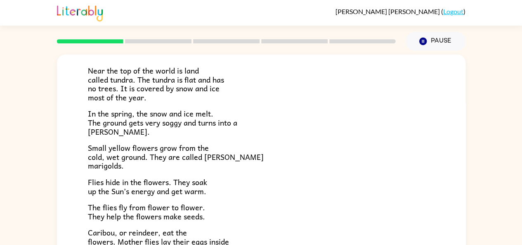
scroll to position [58, 0]
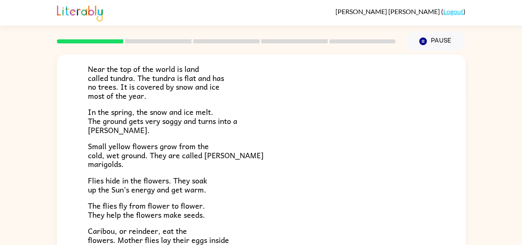
click at [202, 204] on span "The flies fly from flower to flower. They help the flowers make seeds." at bounding box center [146, 209] width 117 height 21
drag, startPoint x: 203, startPoint y: 206, endPoint x: 206, endPoint y: 213, distance: 7.4
drag, startPoint x: 206, startPoint y: 213, endPoint x: 205, endPoint y: 230, distance: 16.9
click at [205, 230] on p "Caribou, or reindeer, eat the flowers. Mother flies lay their eggs inside carib…" at bounding box center [261, 244] width 347 height 36
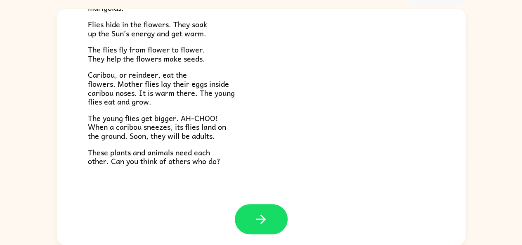
scroll to position [170, 0]
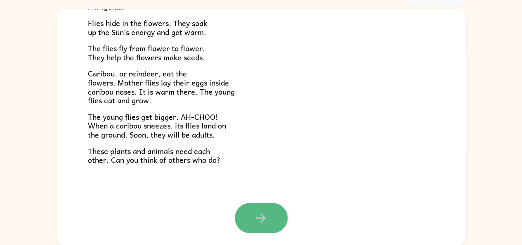
click at [254, 223] on icon "button" at bounding box center [261, 218] width 14 height 14
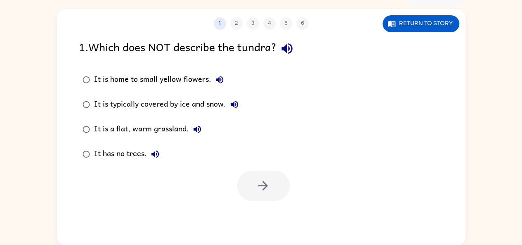
scroll to position [0, 0]
click at [292, 46] on icon "button" at bounding box center [287, 48] width 11 height 11
click at [220, 75] on icon "button" at bounding box center [220, 80] width 10 height 10
click at [235, 100] on icon "button" at bounding box center [235, 105] width 10 height 10
click at [198, 130] on icon "button" at bounding box center [197, 129] width 7 height 7
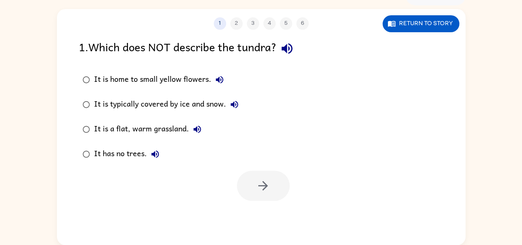
click at [154, 156] on icon "button" at bounding box center [155, 154] width 10 height 10
click at [233, 103] on icon "button" at bounding box center [234, 104] width 7 height 7
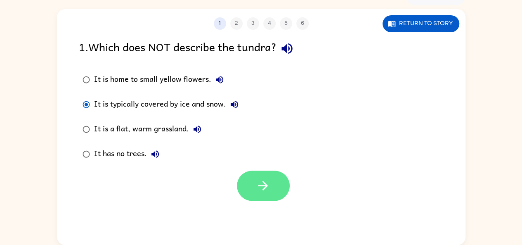
click at [273, 185] on button "button" at bounding box center [263, 186] width 53 height 30
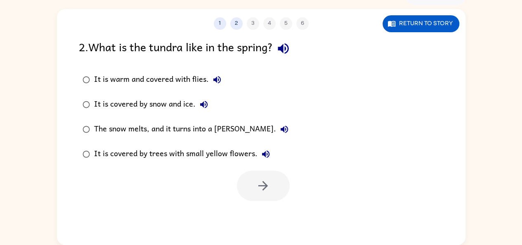
click at [273, 185] on div at bounding box center [263, 186] width 53 height 30
click at [281, 49] on icon "button" at bounding box center [283, 48] width 14 height 14
click at [215, 80] on icon "button" at bounding box center [216, 79] width 7 height 7
click at [207, 106] on icon "button" at bounding box center [204, 105] width 10 height 10
click at [280, 126] on icon "button" at bounding box center [285, 129] width 10 height 10
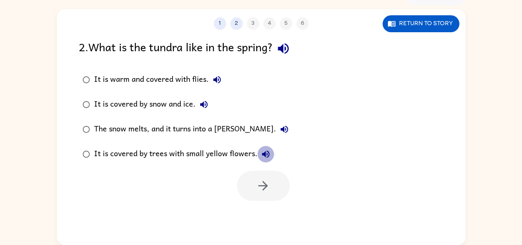
click at [266, 151] on icon "button" at bounding box center [265, 153] width 7 height 7
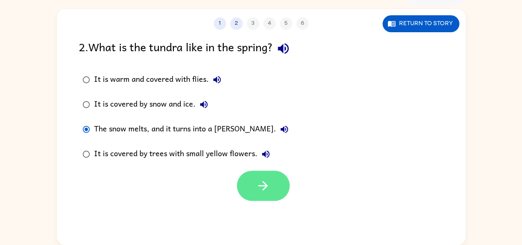
click at [249, 192] on button "button" at bounding box center [263, 186] width 53 height 30
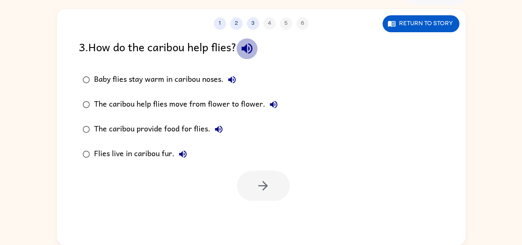
drag, startPoint x: 253, startPoint y: 49, endPoint x: 252, endPoint y: 44, distance: 4.6
click at [254, 56] on icon "button" at bounding box center [247, 48] width 14 height 14
click at [248, 54] on icon "button" at bounding box center [247, 48] width 14 height 14
click at [231, 79] on icon "button" at bounding box center [231, 79] width 7 height 7
click at [269, 107] on icon "button" at bounding box center [274, 105] width 10 height 10
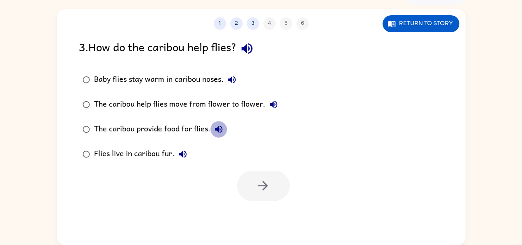
click at [215, 130] on icon "button" at bounding box center [218, 129] width 7 height 7
click at [175, 152] on button "Flies live in caribou fur." at bounding box center [183, 154] width 17 height 17
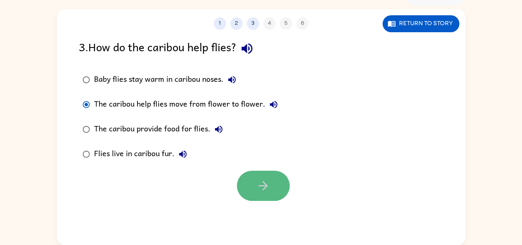
click at [250, 175] on button "button" at bounding box center [263, 186] width 53 height 30
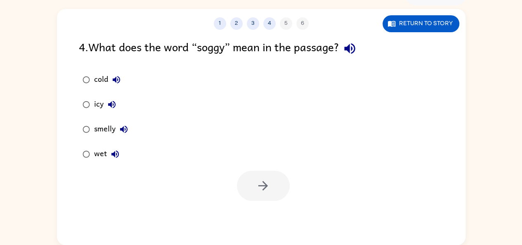
click at [348, 47] on icon "button" at bounding box center [350, 48] width 14 height 14
click at [117, 81] on icon "button" at bounding box center [116, 79] width 7 height 7
click at [114, 102] on icon "button" at bounding box center [111, 104] width 7 height 7
click at [121, 128] on icon "button" at bounding box center [124, 129] width 10 height 10
click at [113, 142] on label "wet" at bounding box center [105, 154] width 62 height 25
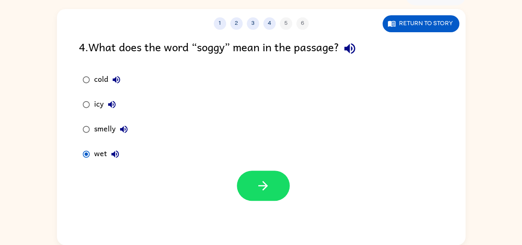
click at [115, 152] on icon "button" at bounding box center [115, 154] width 10 height 10
click at [249, 194] on button "button" at bounding box center [263, 186] width 53 height 30
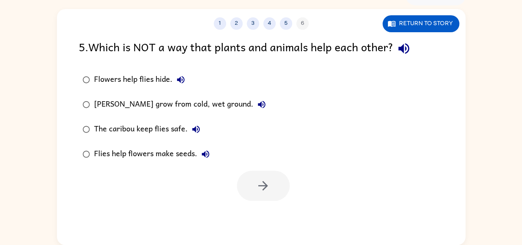
click at [405, 44] on icon "button" at bounding box center [403, 48] width 11 height 11
click at [183, 77] on icon "button" at bounding box center [181, 80] width 10 height 10
click at [261, 102] on icon "button" at bounding box center [262, 105] width 10 height 10
click at [196, 129] on icon "button" at bounding box center [195, 129] width 7 height 7
click at [205, 157] on icon "button" at bounding box center [206, 154] width 10 height 10
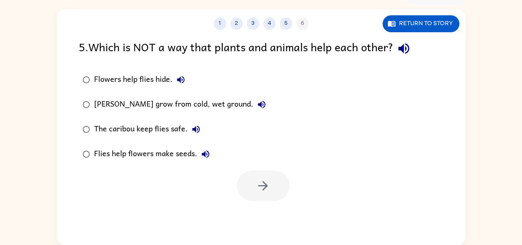
click at [400, 52] on icon "button" at bounding box center [404, 48] width 14 height 14
click at [177, 80] on icon "button" at bounding box center [180, 79] width 7 height 7
click at [259, 106] on icon "button" at bounding box center [262, 105] width 10 height 10
drag, startPoint x: 94, startPoint y: 102, endPoint x: 104, endPoint y: 101, distance: 10.8
click at [101, 108] on div "[PERSON_NAME] grow from cold, wet ground." at bounding box center [182, 104] width 176 height 17
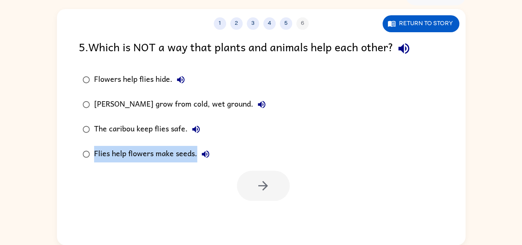
drag, startPoint x: 316, startPoint y: 132, endPoint x: 327, endPoint y: 194, distance: 62.9
click at [327, 194] on div "5 . Which is NOT a way that plants and animals help each other? Flowers help fl…" at bounding box center [261, 119] width 409 height 163
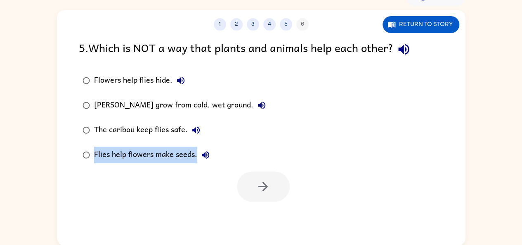
scroll to position [45, 0]
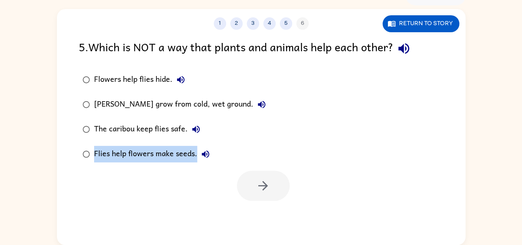
click at [255, 189] on div at bounding box center [263, 186] width 53 height 30
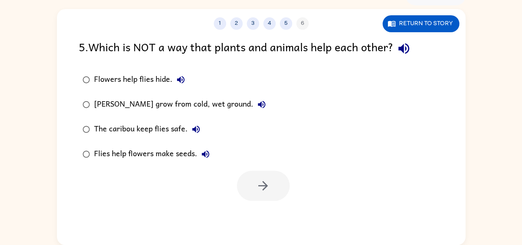
click at [130, 175] on div at bounding box center [261, 183] width 409 height 34
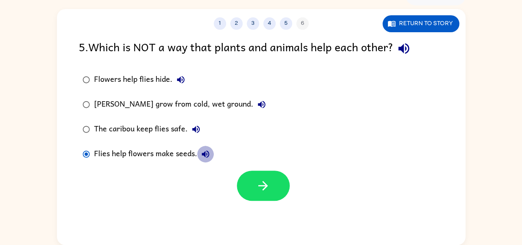
click at [198, 154] on button "Flies help flowers make seeds." at bounding box center [205, 154] width 17 height 17
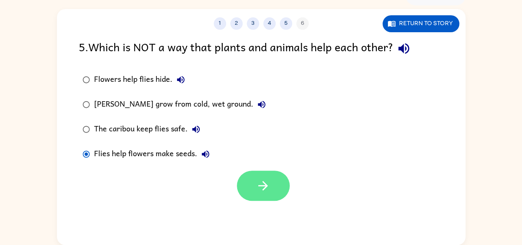
click at [252, 179] on button "button" at bounding box center [263, 186] width 53 height 30
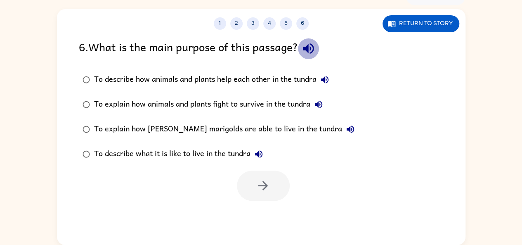
click at [314, 51] on icon "button" at bounding box center [308, 48] width 11 height 11
click at [328, 79] on icon "button" at bounding box center [324, 79] width 7 height 7
drag, startPoint x: 321, startPoint y: 106, endPoint x: 305, endPoint y: 136, distance: 34.2
click at [305, 136] on div "To explain how [PERSON_NAME] marigolds are able to live in the tundra" at bounding box center [226, 129] width 265 height 17
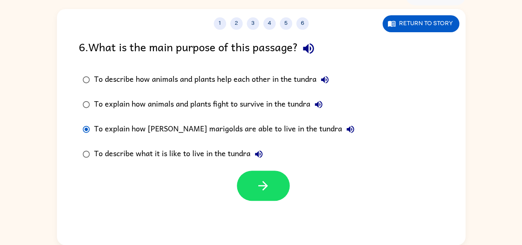
click at [322, 100] on icon "button" at bounding box center [319, 105] width 10 height 10
click at [66, 122] on div "6 . What is the main purpose of this passage? To describe how animals and plant…" at bounding box center [261, 119] width 409 height 163
click at [346, 128] on icon "button" at bounding box center [351, 129] width 10 height 10
click at [141, 138] on label "To explain how [PERSON_NAME] marigolds are able to live in the tundra" at bounding box center [218, 129] width 289 height 25
click at [257, 150] on icon "button" at bounding box center [259, 154] width 10 height 10
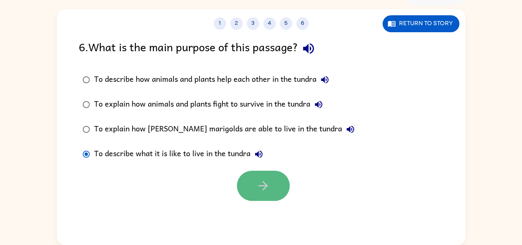
click at [267, 197] on button "button" at bounding box center [263, 186] width 53 height 30
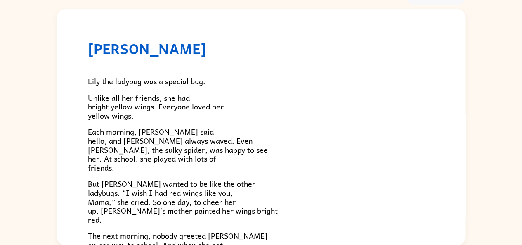
click at [17, 83] on div "[PERSON_NAME] [PERSON_NAME] the ladybug was a special bug. Unlike all her frien…" at bounding box center [261, 124] width 522 height 239
drag, startPoint x: 2, startPoint y: 76, endPoint x: 53, endPoint y: 76, distance: 51.6
click at [48, 76] on div "[PERSON_NAME] [PERSON_NAME] the ladybug was a special bug. Unlike all her frien…" at bounding box center [261, 124] width 522 height 239
click at [146, 97] on span "Unlike all her friends, she had bright yellow wings. Everyone loved her yellow …" at bounding box center [156, 107] width 136 height 30
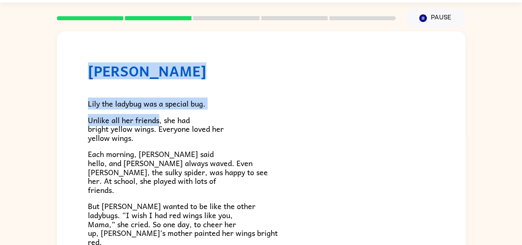
scroll to position [22, 0]
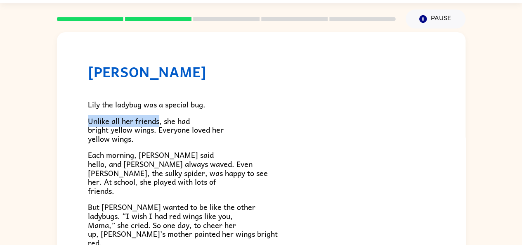
drag, startPoint x: 146, startPoint y: 97, endPoint x: 253, endPoint y: 95, distance: 107.0
click at [253, 95] on div "Lily the ladybug was a special bug. Unlike all her friends, she had bright yell…" at bounding box center [261, 249] width 347 height 338
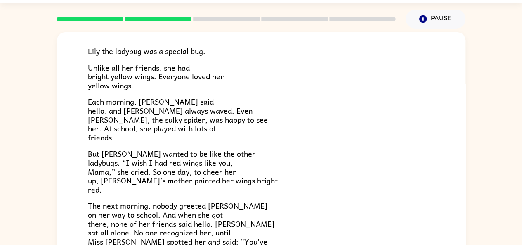
scroll to position [54, 0]
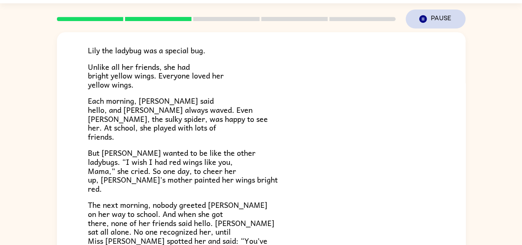
click at [442, 14] on button "Pause Pause" at bounding box center [436, 18] width 60 height 19
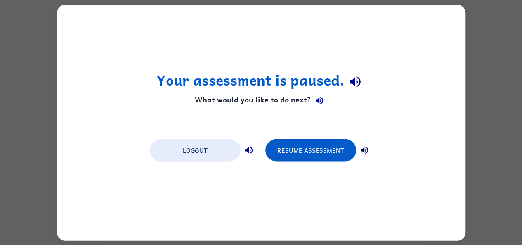
scroll to position [0, 0]
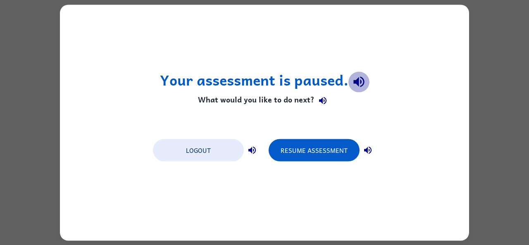
click at [358, 81] on icon "button" at bounding box center [358, 82] width 11 height 11
click at [360, 82] on icon "button" at bounding box center [358, 82] width 11 height 11
click at [357, 86] on icon "button" at bounding box center [358, 82] width 14 height 14
click at [319, 96] on icon "button" at bounding box center [323, 101] width 10 height 10
click at [370, 149] on icon "button" at bounding box center [368, 150] width 10 height 10
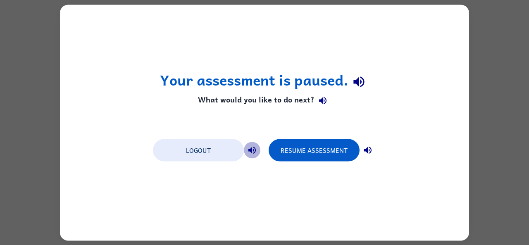
click at [253, 149] on icon "button" at bounding box center [251, 149] width 7 height 7
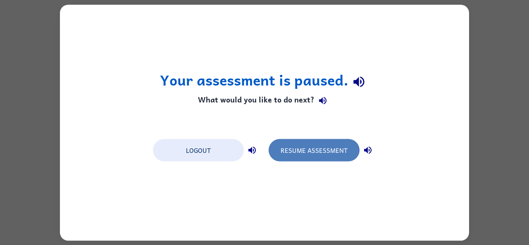
click at [299, 152] on button "Resume Assessment" at bounding box center [313, 150] width 91 height 22
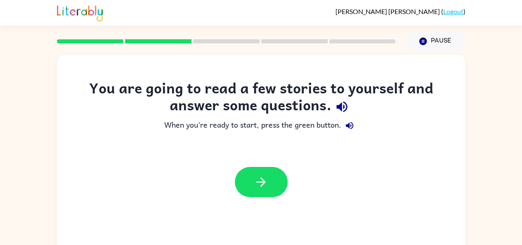
click at [327, 98] on div "You are going to read a few stories to yourself and answer some questions." at bounding box center [261, 98] width 376 height 38
click at [344, 109] on icon "button" at bounding box center [342, 107] width 14 height 14
click at [351, 128] on icon "button" at bounding box center [350, 126] width 10 height 10
click at [259, 186] on icon "button" at bounding box center [261, 182] width 14 height 14
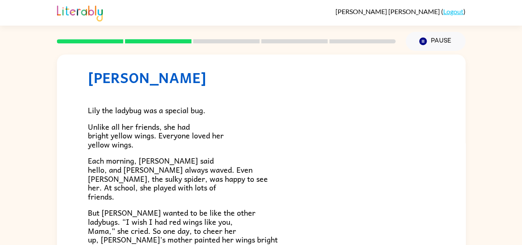
scroll to position [33, 0]
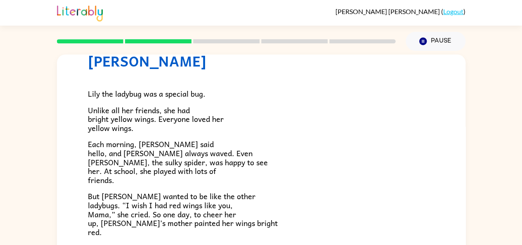
click at [152, 125] on p "Unlike all her friends, she had bright yellow wings. Everyone loved her yellow …" at bounding box center [261, 119] width 347 height 27
click at [120, 125] on span "Unlike all her friends, she had bright yellow wings. Everyone loved her yellow …" at bounding box center [156, 119] width 136 height 30
click at [102, 151] on span "Each morning, [PERSON_NAME] said hello, and [PERSON_NAME] always waved. Even [P…" at bounding box center [178, 161] width 180 height 47
click at [194, 173] on span "Each morning, [PERSON_NAME] said hello, and [PERSON_NAME] always waved. Even [P…" at bounding box center [178, 161] width 180 height 47
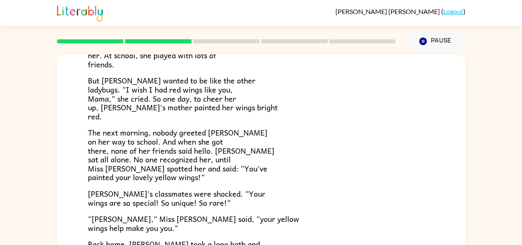
scroll to position [165, 0]
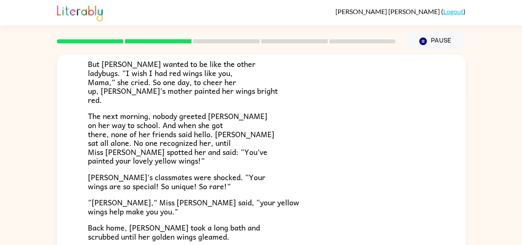
click at [113, 167] on div "Lily the ladybug was a special bug. Unlike all her friends, she had bright yell…" at bounding box center [261, 106] width 347 height 338
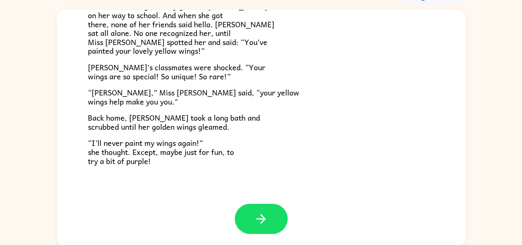
scroll to position [45, 0]
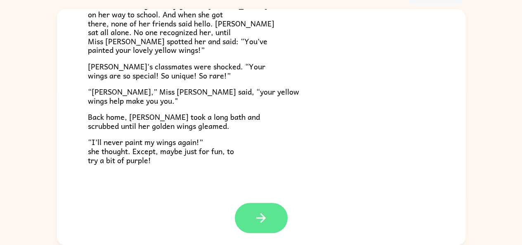
click at [254, 224] on icon "button" at bounding box center [261, 218] width 14 height 14
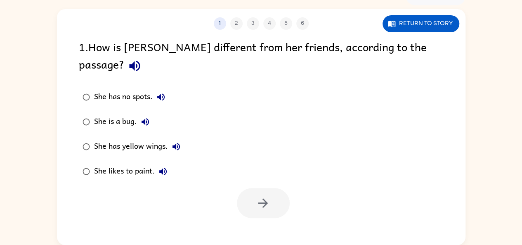
scroll to position [0, 0]
click at [142, 59] on icon "button" at bounding box center [135, 66] width 14 height 14
click at [166, 92] on icon "button" at bounding box center [161, 97] width 10 height 10
click at [151, 114] on button "She is a bug." at bounding box center [145, 122] width 17 height 17
click at [178, 142] on icon "button" at bounding box center [176, 147] width 10 height 10
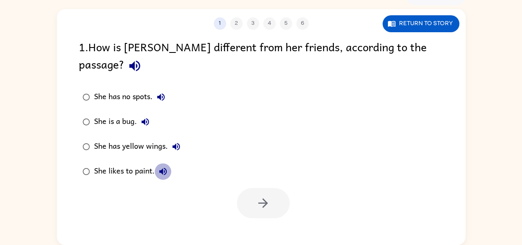
click at [167, 166] on icon "button" at bounding box center [163, 171] width 10 height 10
click at [140, 61] on icon "button" at bounding box center [134, 66] width 11 height 11
click at [165, 93] on icon "button" at bounding box center [160, 96] width 7 height 7
click at [148, 117] on icon "button" at bounding box center [145, 122] width 10 height 10
click at [177, 143] on icon "button" at bounding box center [176, 146] width 7 height 7
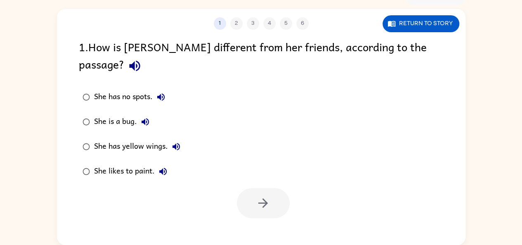
click at [145, 117] on icon "button" at bounding box center [145, 122] width 10 height 10
click at [161, 93] on icon "button" at bounding box center [160, 96] width 7 height 7
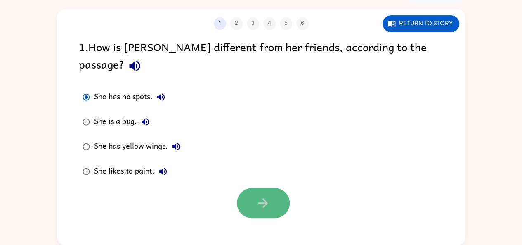
click at [245, 188] on button "button" at bounding box center [263, 203] width 53 height 30
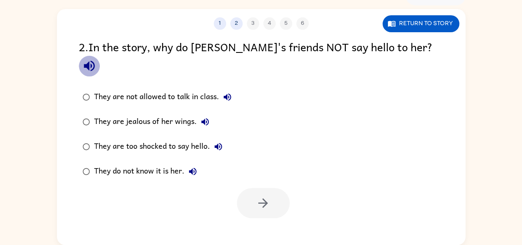
click at [95, 61] on icon "button" at bounding box center [89, 66] width 11 height 11
click at [234, 89] on button "They are not allowed to talk in class." at bounding box center [227, 97] width 17 height 17
click at [203, 118] on icon "button" at bounding box center [205, 121] width 7 height 7
click at [217, 142] on icon "button" at bounding box center [218, 147] width 10 height 10
click at [188, 166] on icon "button" at bounding box center [193, 171] width 10 height 10
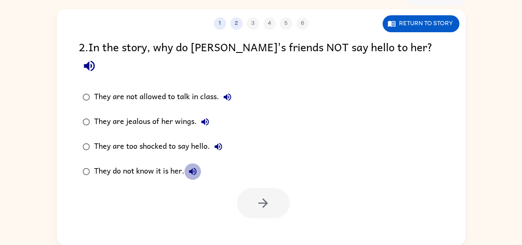
click at [188, 166] on icon "button" at bounding box center [193, 171] width 10 height 10
click at [97, 59] on icon "button" at bounding box center [89, 66] width 14 height 14
click at [204, 114] on button "They are jealous of her wings." at bounding box center [205, 122] width 17 height 17
click at [220, 142] on icon "button" at bounding box center [218, 147] width 10 height 10
click at [194, 168] on icon "button" at bounding box center [192, 171] width 7 height 7
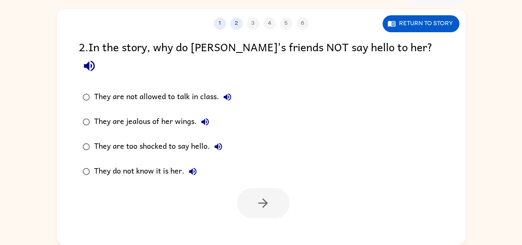
click at [189, 166] on icon "button" at bounding box center [193, 171] width 10 height 10
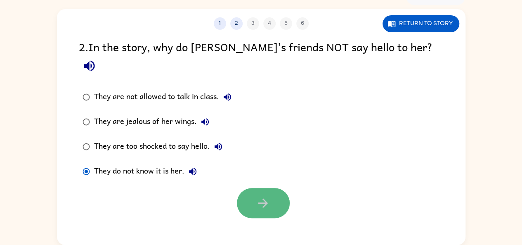
click at [266, 196] on icon "button" at bounding box center [263, 203] width 14 height 14
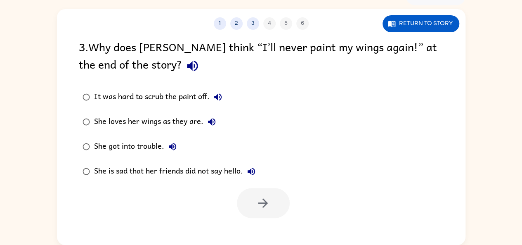
click at [187, 62] on icon "button" at bounding box center [192, 66] width 11 height 11
click at [216, 95] on icon "button" at bounding box center [218, 97] width 10 height 10
click at [214, 121] on icon "button" at bounding box center [212, 122] width 10 height 10
click at [185, 64] on icon "button" at bounding box center [192, 66] width 14 height 14
click at [221, 100] on icon "button" at bounding box center [217, 96] width 7 height 7
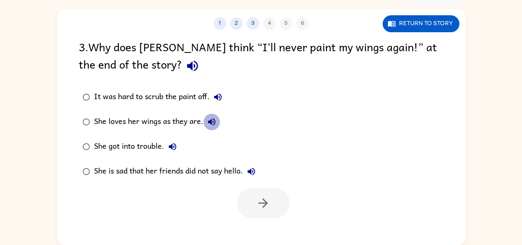
click at [217, 116] on button "She loves her wings as they are." at bounding box center [212, 122] width 17 height 17
click at [178, 133] on label "She loves her wings as they are." at bounding box center [169, 121] width 190 height 25
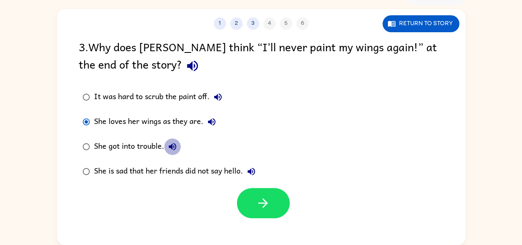
click at [171, 148] on icon "button" at bounding box center [173, 147] width 10 height 10
click at [253, 166] on button "She is sad that her friends did not say hello." at bounding box center [251, 171] width 17 height 17
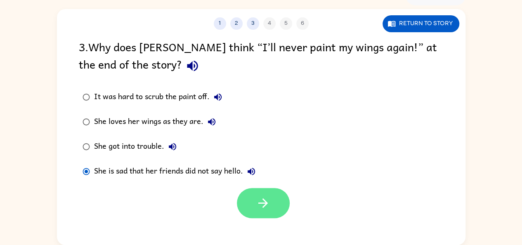
click at [245, 209] on button "button" at bounding box center [263, 203] width 53 height 30
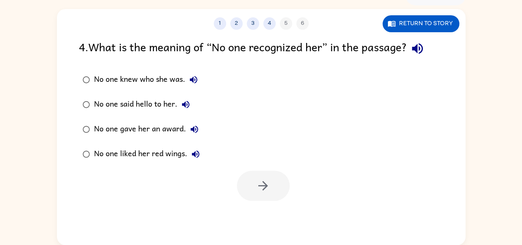
click at [417, 44] on icon "button" at bounding box center [417, 48] width 14 height 14
click at [193, 77] on icon "button" at bounding box center [194, 80] width 10 height 10
click at [186, 101] on icon "button" at bounding box center [186, 105] width 10 height 10
click at [193, 125] on icon "button" at bounding box center [195, 129] width 10 height 10
click at [195, 154] on icon "button" at bounding box center [196, 154] width 10 height 10
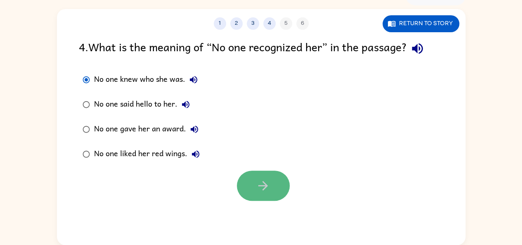
click at [268, 172] on button "button" at bounding box center [263, 186] width 53 height 30
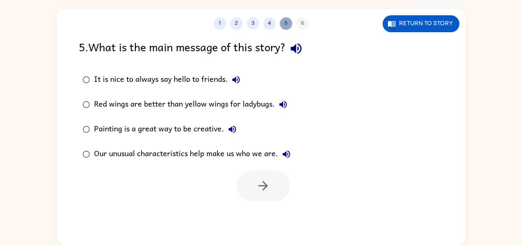
click at [283, 22] on button "5" at bounding box center [286, 23] width 12 height 12
click at [270, 20] on button "4" at bounding box center [269, 23] width 12 height 12
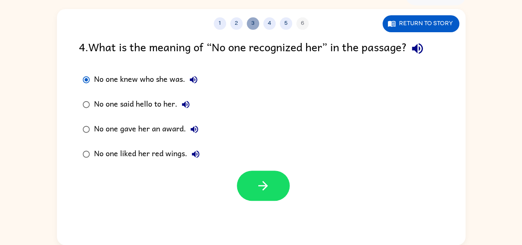
click at [254, 22] on button "3" at bounding box center [253, 23] width 12 height 12
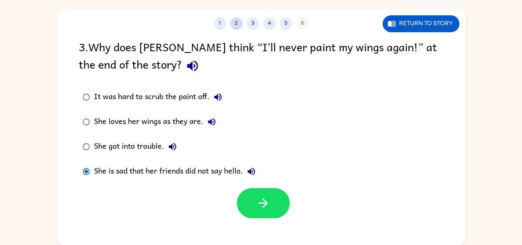
click at [236, 19] on button "2" at bounding box center [236, 23] width 12 height 12
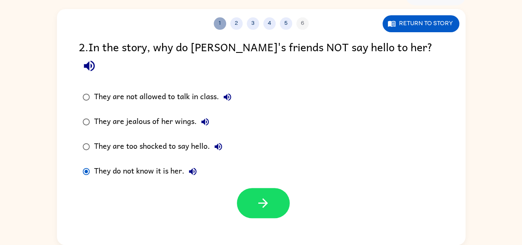
click at [220, 20] on button "1" at bounding box center [220, 23] width 12 height 12
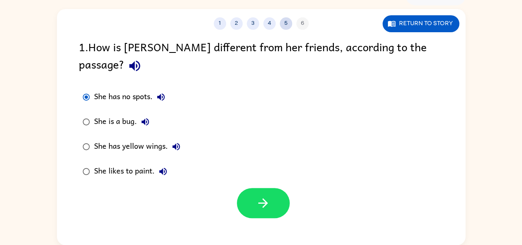
click at [283, 20] on button "5" at bounding box center [286, 23] width 12 height 12
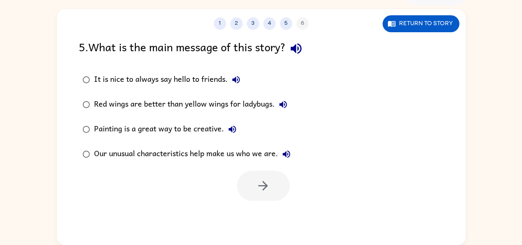
click at [302, 51] on icon "button" at bounding box center [296, 48] width 14 height 14
click at [266, 24] on button "4" at bounding box center [269, 23] width 12 height 12
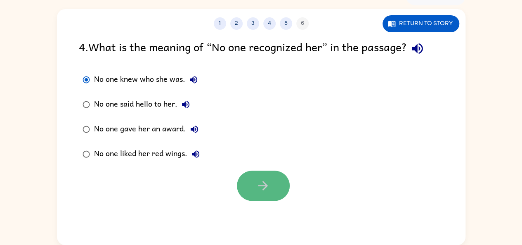
click at [263, 172] on button "button" at bounding box center [263, 186] width 53 height 30
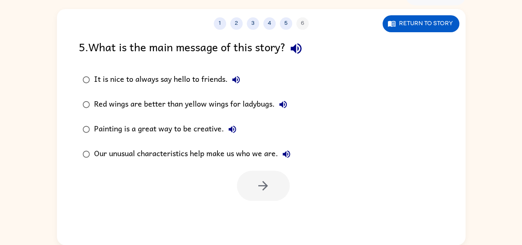
click at [294, 47] on icon "button" at bounding box center [296, 48] width 11 height 11
click at [239, 81] on icon "button" at bounding box center [236, 80] width 10 height 10
click at [281, 97] on button "Red wings are better than yellow wings for ladybugs." at bounding box center [283, 104] width 17 height 17
click at [241, 125] on label "Painting is a great way to be creative." at bounding box center [186, 129] width 225 height 25
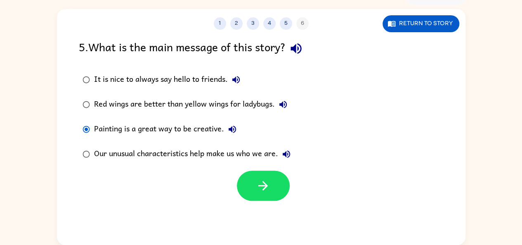
click at [231, 129] on icon "button" at bounding box center [232, 129] width 7 height 7
click at [292, 155] on icon "button" at bounding box center [287, 154] width 10 height 10
click at [240, 79] on icon "button" at bounding box center [236, 80] width 10 height 10
click at [280, 105] on icon "button" at bounding box center [283, 104] width 7 height 7
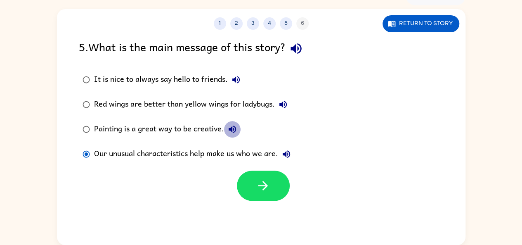
click at [226, 129] on button "Painting is a great way to be creative." at bounding box center [232, 129] width 17 height 17
click at [235, 128] on icon "button" at bounding box center [232, 129] width 7 height 7
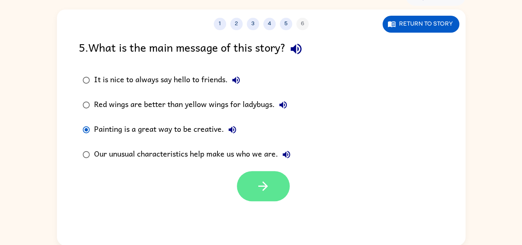
scroll to position [45, 0]
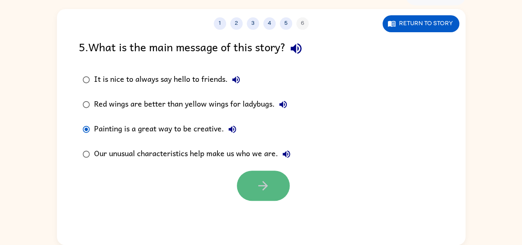
click at [283, 174] on button "button" at bounding box center [263, 186] width 53 height 30
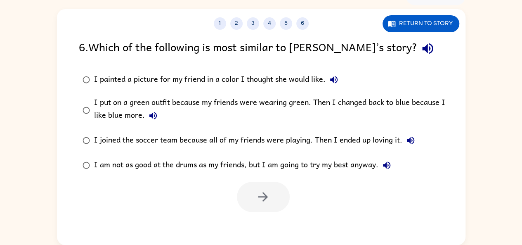
click at [421, 47] on icon "button" at bounding box center [428, 48] width 14 height 14
click at [334, 71] on button "I painted a picture for my friend in a color I thought she would like." at bounding box center [334, 79] width 17 height 17
click at [159, 114] on button "I put on a green outfit because my friends were wearing green. Then I changed b…" at bounding box center [153, 115] width 17 height 17
click at [415, 142] on icon "button" at bounding box center [411, 140] width 10 height 10
drag, startPoint x: 392, startPoint y: 165, endPoint x: 413, endPoint y: 182, distance: 26.6
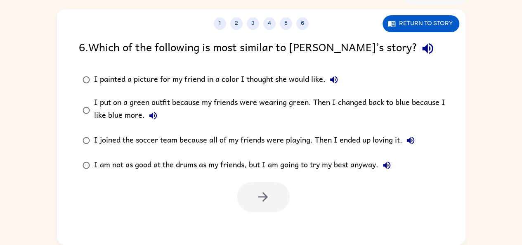
click at [413, 182] on div "6 . Which of the following is most similar to [PERSON_NAME]’s story? I painted …" at bounding box center [261, 125] width 409 height 174
click at [391, 167] on icon "button" at bounding box center [387, 165] width 10 height 10
click at [339, 76] on button "I painted a picture for my friend in a color I thought she would like." at bounding box center [334, 79] width 17 height 17
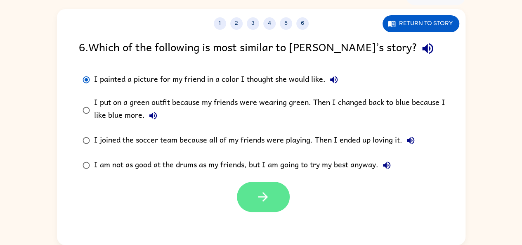
click at [249, 183] on button "button" at bounding box center [263, 197] width 53 height 30
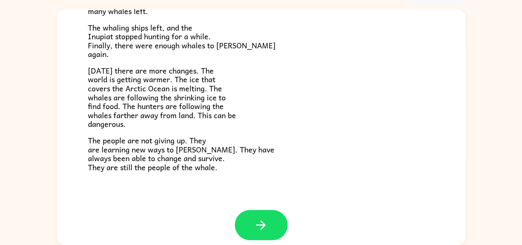
scroll to position [230, 0]
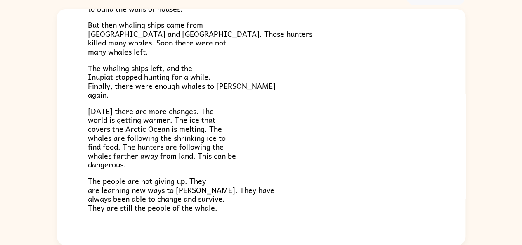
click at [459, 153] on div "The People of the Whale A group of [DEMOGRAPHIC_DATA] lives along the coast of …" at bounding box center [261, 15] width 409 height 472
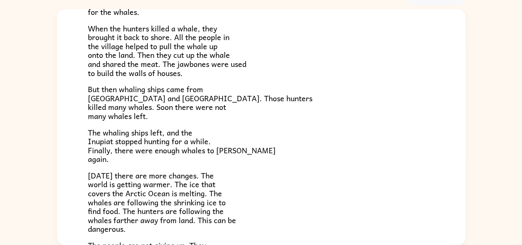
scroll to position [165, 0]
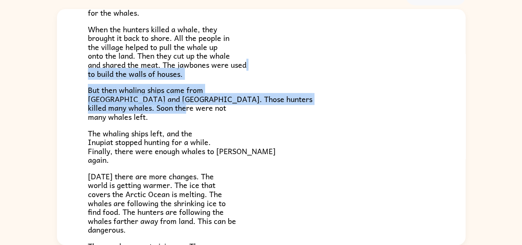
drag, startPoint x: 436, startPoint y: 98, endPoint x: 432, endPoint y: 65, distance: 33.2
click at [432, 65] on div "The People of the Whale A group of [DEMOGRAPHIC_DATA] lives along the coast of …" at bounding box center [261, 80] width 409 height 472
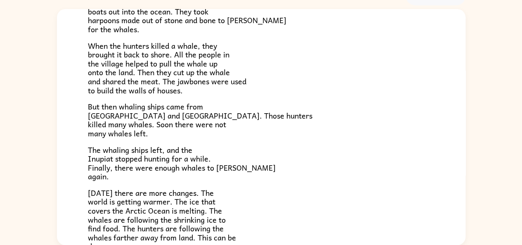
click at [356, 74] on p "When the hunters killed a whale, they brought it back to shore. All the people …" at bounding box center [261, 68] width 347 height 54
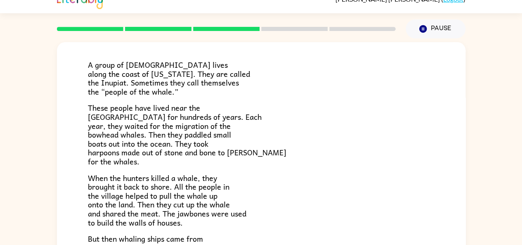
scroll to position [66, 0]
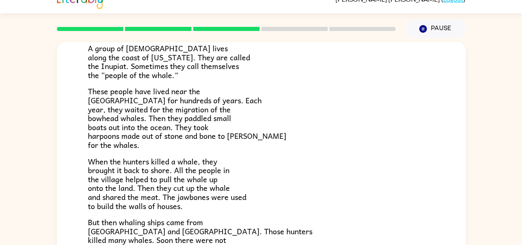
click at [99, 110] on span "These people have lived near the [GEOGRAPHIC_DATA] for hundreds of years. Each …" at bounding box center [187, 118] width 199 height 66
click at [97, 159] on span "When the hunters killed a whale, they brought it back to shore. All the people …" at bounding box center [167, 183] width 159 height 57
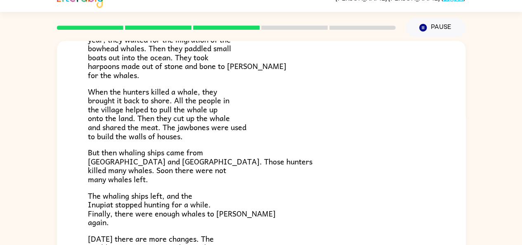
scroll to position [18, 0]
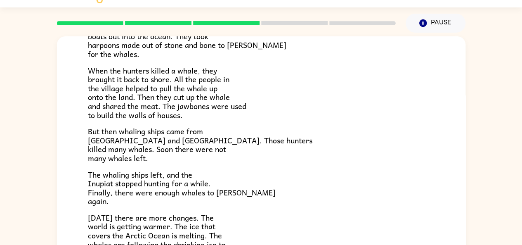
click at [104, 202] on span "The whaling ships left, and the Inupiat stopped hunting for a while. Finally, t…" at bounding box center [182, 187] width 188 height 39
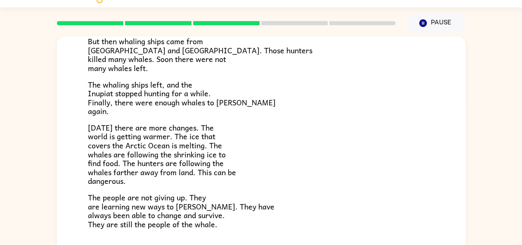
scroll to position [242, 0]
click at [202, 57] on span "But then whaling ships came from [GEOGRAPHIC_DATA] and [GEOGRAPHIC_DATA]. Those…" at bounding box center [200, 54] width 225 height 39
click at [92, 156] on span "[DATE] there are more changes. The world is getting warmer. The ice that covers…" at bounding box center [162, 154] width 148 height 66
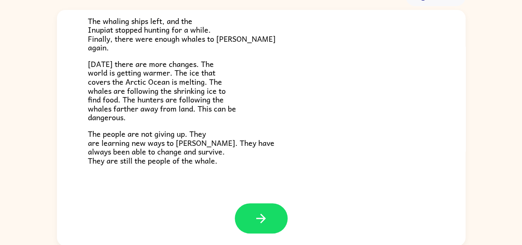
scroll to position [45, 0]
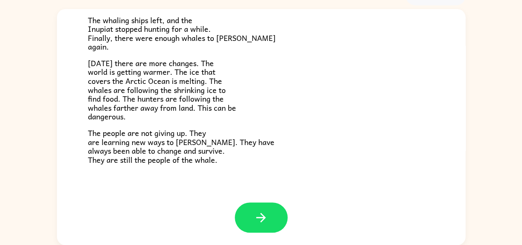
click at [245, 210] on button "button" at bounding box center [261, 217] width 53 height 30
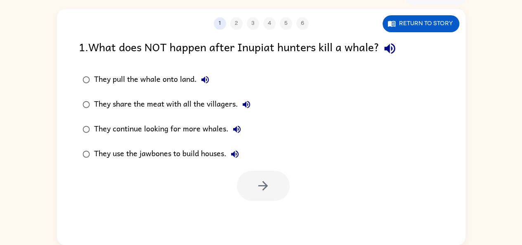
click at [389, 48] on icon "button" at bounding box center [389, 48] width 11 height 11
click at [389, 47] on icon "button" at bounding box center [389, 48] width 11 height 11
click at [208, 75] on icon "button" at bounding box center [205, 80] width 10 height 10
click at [243, 108] on icon "button" at bounding box center [247, 105] width 10 height 10
click at [234, 126] on icon "button" at bounding box center [237, 129] width 10 height 10
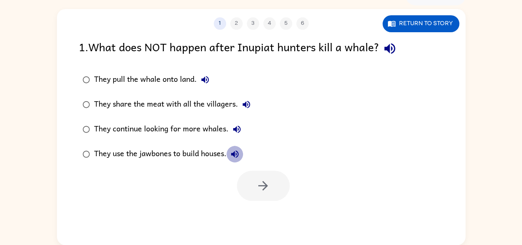
click at [234, 152] on icon "button" at bounding box center [235, 154] width 10 height 10
click at [235, 154] on icon "button" at bounding box center [234, 153] width 7 height 7
click at [384, 46] on icon "button" at bounding box center [390, 48] width 14 height 14
click at [210, 84] on icon "button" at bounding box center [205, 80] width 10 height 10
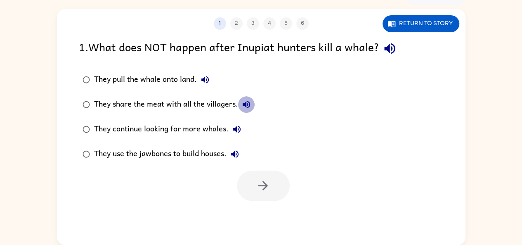
click at [249, 101] on icon "button" at bounding box center [247, 105] width 10 height 10
click at [232, 130] on icon "button" at bounding box center [237, 129] width 10 height 10
click at [240, 122] on button "They continue looking for more whales." at bounding box center [237, 129] width 17 height 17
click at [234, 148] on button "They use the jawbones to build houses." at bounding box center [235, 154] width 17 height 17
click at [230, 152] on button "They use the jawbones to build houses." at bounding box center [235, 154] width 17 height 17
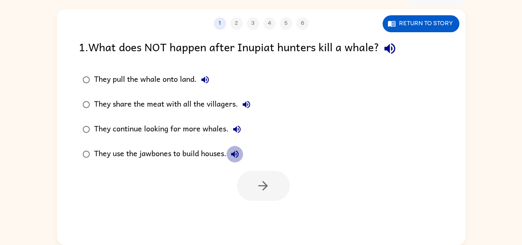
click at [229, 153] on button "They use the jawbones to build houses." at bounding box center [235, 154] width 17 height 17
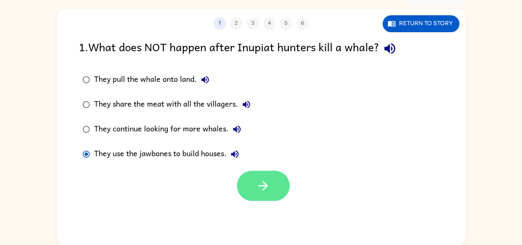
click at [247, 179] on button "button" at bounding box center [263, 186] width 53 height 30
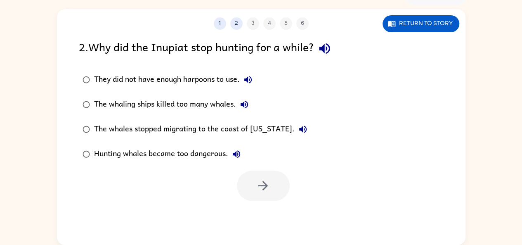
click at [325, 44] on icon "button" at bounding box center [325, 48] width 14 height 14
click at [247, 76] on icon "button" at bounding box center [248, 80] width 10 height 10
click at [238, 103] on button "The whaling ships killed too many whales." at bounding box center [244, 104] width 17 height 17
click at [295, 135] on button "The whales stopped migrating to the coast of [US_STATE]." at bounding box center [303, 129] width 17 height 17
click at [237, 154] on icon "button" at bounding box center [236, 153] width 7 height 7
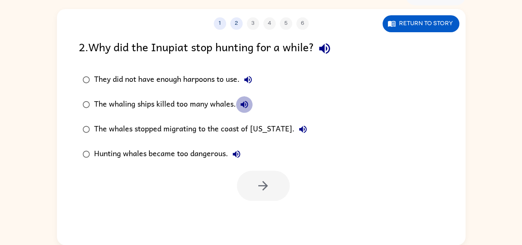
click at [239, 100] on icon "button" at bounding box center [244, 105] width 10 height 10
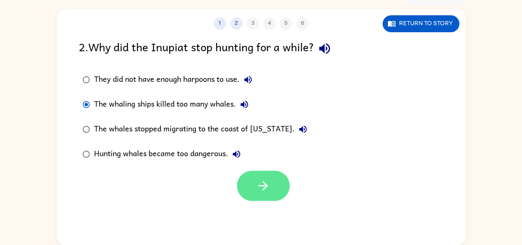
click at [257, 177] on button "button" at bounding box center [263, 186] width 53 height 30
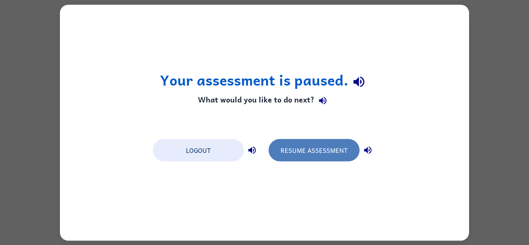
click at [317, 151] on button "Resume Assessment" at bounding box center [313, 150] width 91 height 22
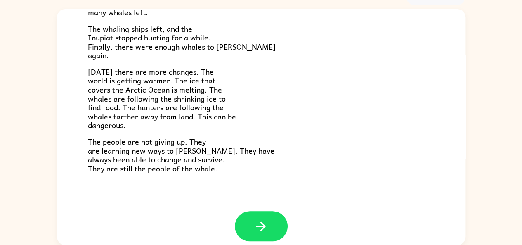
scroll to position [278, 0]
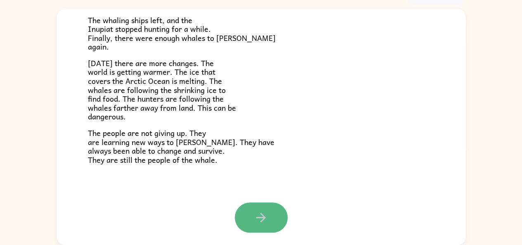
click at [254, 211] on icon "button" at bounding box center [261, 217] width 14 height 14
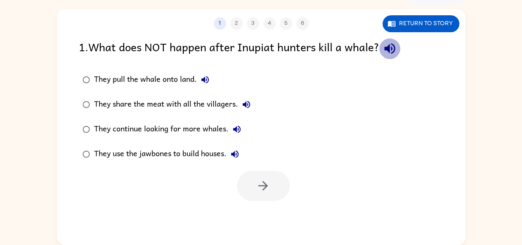
click at [382, 49] on button "button" at bounding box center [389, 48] width 21 height 21
click at [207, 73] on button "They pull the whale onto land." at bounding box center [205, 79] width 17 height 17
click at [242, 103] on icon "button" at bounding box center [247, 105] width 10 height 10
click at [235, 131] on icon "button" at bounding box center [237, 129] width 10 height 10
click at [230, 145] on label "They use the jawbones to build houses." at bounding box center [166, 154] width 185 height 25
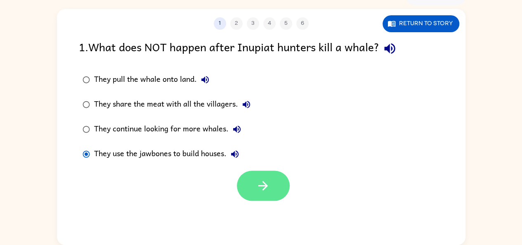
click at [239, 180] on button "button" at bounding box center [263, 186] width 53 height 30
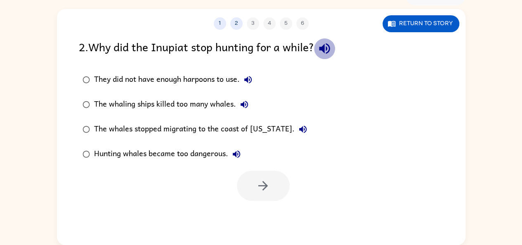
click at [324, 52] on icon "button" at bounding box center [325, 48] width 14 height 14
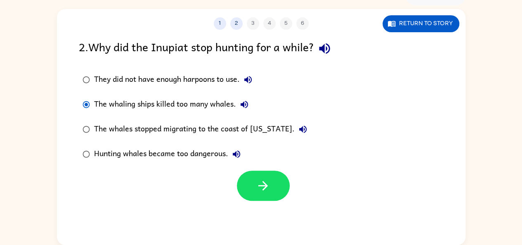
click at [248, 111] on button "The whaling ships killed too many whales." at bounding box center [244, 104] width 17 height 17
click at [267, 186] on icon "button" at bounding box center [262, 185] width 9 height 9
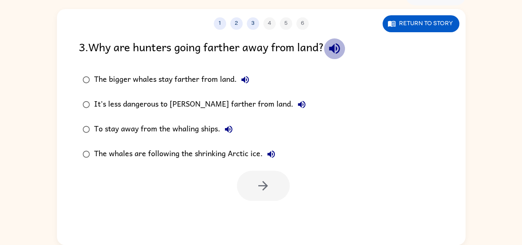
click at [345, 47] on button "button" at bounding box center [334, 48] width 21 height 21
click at [240, 82] on icon "button" at bounding box center [245, 80] width 10 height 10
click at [298, 104] on icon "button" at bounding box center [301, 104] width 7 height 7
click at [225, 127] on icon "button" at bounding box center [229, 129] width 10 height 10
click at [275, 156] on icon "button" at bounding box center [271, 154] width 10 height 10
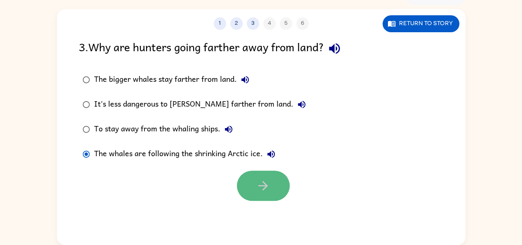
click at [247, 190] on button "button" at bounding box center [263, 186] width 53 height 30
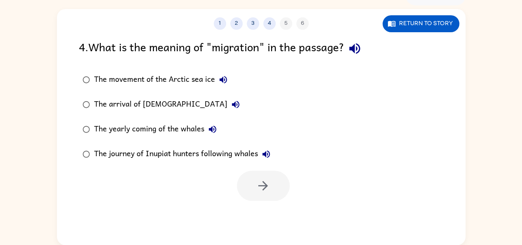
click at [354, 55] on icon "button" at bounding box center [355, 48] width 14 height 14
click at [222, 73] on button "The movement of the Arctic sea ice" at bounding box center [223, 79] width 17 height 17
click at [231, 107] on icon "button" at bounding box center [236, 105] width 10 height 10
click at [214, 132] on icon "button" at bounding box center [212, 129] width 7 height 7
click at [263, 143] on label "The journey of Inupiat hunters following whales" at bounding box center [176, 154] width 204 height 25
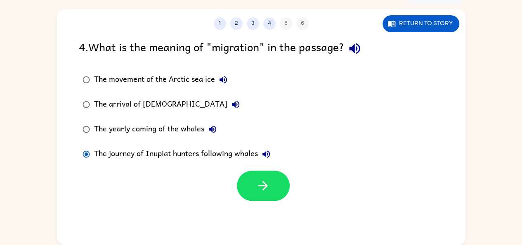
click at [263, 145] on label "The journey of Inupiat hunters following whales" at bounding box center [176, 154] width 204 height 25
click at [263, 150] on icon "button" at bounding box center [266, 154] width 10 height 10
click at [359, 50] on icon "button" at bounding box center [354, 48] width 11 height 11
click at [292, 189] on div at bounding box center [261, 183] width 409 height 34
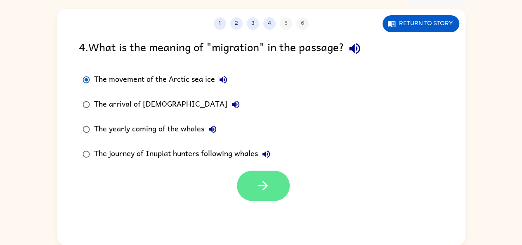
click at [285, 191] on button "button" at bounding box center [263, 186] width 53 height 30
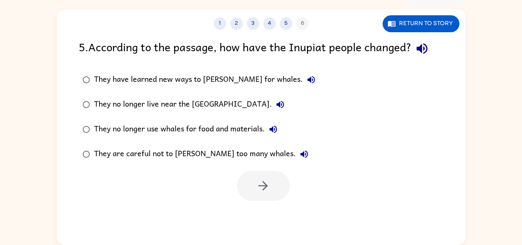
drag, startPoint x: 427, startPoint y: 53, endPoint x: 287, endPoint y: 85, distance: 142.8
click at [287, 85] on div "They have learned new ways to [PERSON_NAME] for whales. They no longer live nea…" at bounding box center [204, 116] width 251 height 99
click at [417, 49] on icon "button" at bounding box center [422, 48] width 14 height 14
drag, startPoint x: 266, startPoint y: 78, endPoint x: 227, endPoint y: 88, distance: 40.2
click at [227, 88] on label "They have learned new ways to [PERSON_NAME] for whales." at bounding box center [198, 79] width 249 height 25
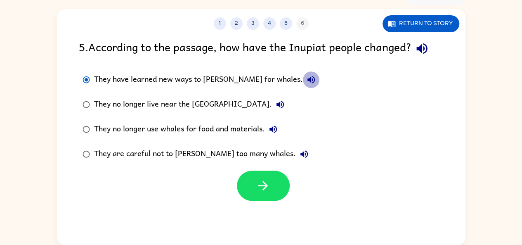
click at [306, 77] on icon "button" at bounding box center [311, 80] width 10 height 10
drag, startPoint x: 253, startPoint y: 102, endPoint x: 192, endPoint y: 117, distance: 62.9
click at [192, 117] on label "They no longer use whales for food and materials." at bounding box center [198, 129] width 249 height 25
click at [277, 102] on icon "button" at bounding box center [280, 104] width 7 height 7
drag, startPoint x: 277, startPoint y: 127, endPoint x: 267, endPoint y: 130, distance: 11.4
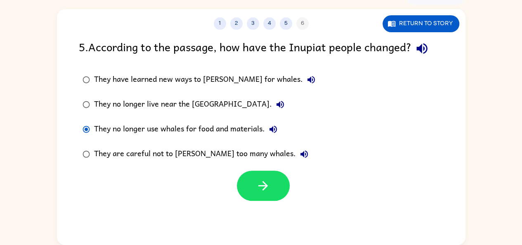
drag, startPoint x: 267, startPoint y: 130, endPoint x: 217, endPoint y: 141, distance: 51.0
drag, startPoint x: 217, startPoint y: 141, endPoint x: 180, endPoint y: 137, distance: 36.5
click at [180, 137] on div "They no longer use whales for food and materials." at bounding box center [187, 129] width 187 height 17
click at [276, 129] on icon "button" at bounding box center [273, 129] width 10 height 10
click at [299, 150] on icon "button" at bounding box center [304, 154] width 10 height 10
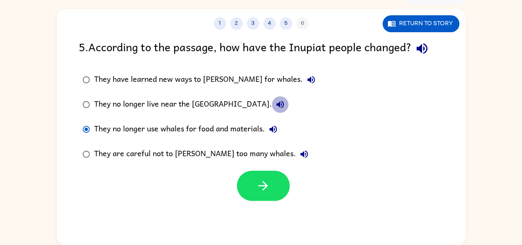
click at [275, 102] on icon "button" at bounding box center [280, 105] width 10 height 10
click at [306, 84] on icon "button" at bounding box center [311, 80] width 10 height 10
drag, startPoint x: 260, startPoint y: 189, endPoint x: 216, endPoint y: 192, distance: 43.5
click at [216, 192] on div at bounding box center [261, 183] width 409 height 34
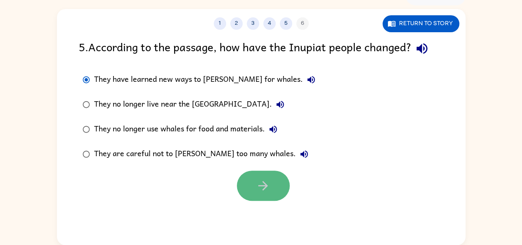
click at [254, 186] on button "button" at bounding box center [263, 186] width 53 height 30
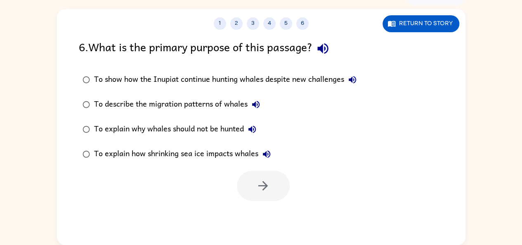
click at [322, 54] on icon "button" at bounding box center [323, 48] width 14 height 14
click at [355, 76] on icon "button" at bounding box center [353, 80] width 10 height 10
click at [258, 105] on icon "button" at bounding box center [256, 105] width 10 height 10
click at [255, 126] on icon "button" at bounding box center [252, 129] width 10 height 10
click at [268, 151] on icon "button" at bounding box center [266, 153] width 7 height 7
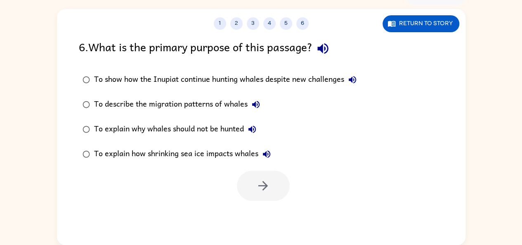
click at [249, 126] on icon "button" at bounding box center [252, 129] width 10 height 10
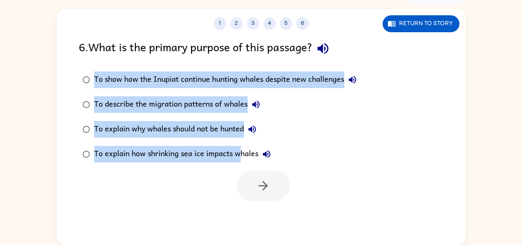
drag, startPoint x: 74, startPoint y: 71, endPoint x: 239, endPoint y: 147, distance: 181.8
click at [239, 147] on div "To show how the Inupiat continue hunting whales despite new challenges To descr…" at bounding box center [225, 116] width 293 height 99
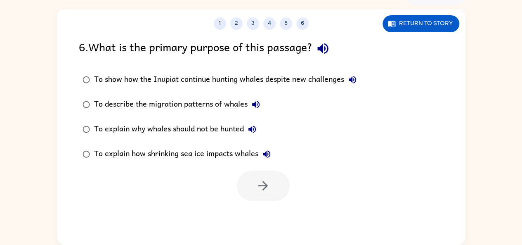
click at [253, 153] on div "To explain how shrinking sea ice impacts whales" at bounding box center [184, 154] width 181 height 17
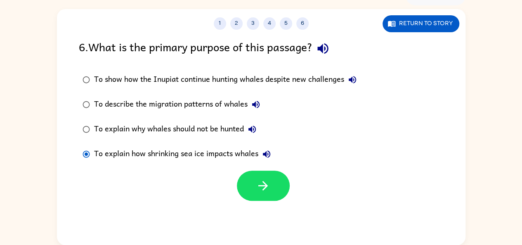
click at [109, 69] on label "To show how the Inupiat continue hunting whales despite new challenges" at bounding box center [219, 79] width 291 height 25
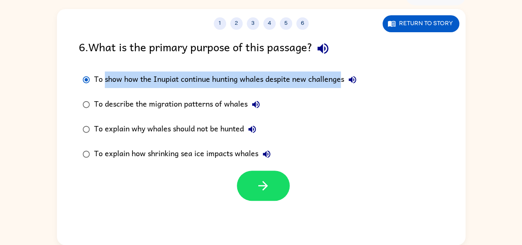
drag, startPoint x: 104, startPoint y: 73, endPoint x: 345, endPoint y: 91, distance: 241.8
click at [345, 91] on label "To show how the Inupiat continue hunting whales despite new challenges" at bounding box center [219, 79] width 291 height 25
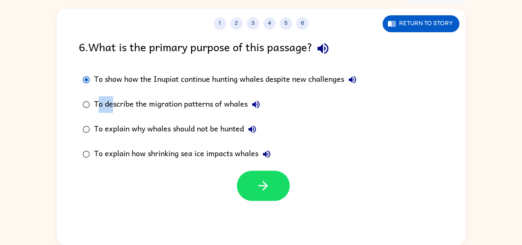
drag, startPoint x: 97, startPoint y: 98, endPoint x: 115, endPoint y: 99, distance: 17.4
click at [115, 99] on div "To describe the migration patterns of whales" at bounding box center [179, 104] width 170 height 17
click at [211, 107] on div "To describe the migration patterns of whales" at bounding box center [179, 104] width 170 height 17
click at [201, 104] on div "To describe the migration patterns of whales" at bounding box center [179, 104] width 170 height 17
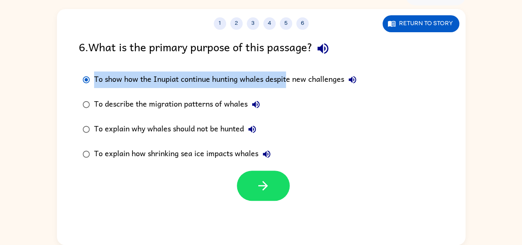
drag, startPoint x: 95, startPoint y: 76, endPoint x: 324, endPoint y: 80, distance: 229.2
click at [324, 80] on div "To show how the Inupiat continue hunting whales despite new challenges" at bounding box center [227, 79] width 267 height 17
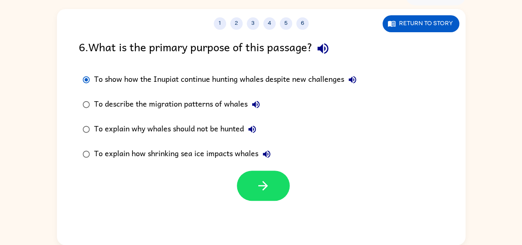
click at [347, 73] on div "To show how the Inupiat continue hunting whales despite new challenges" at bounding box center [227, 79] width 267 height 17
click at [240, 26] on button "2" at bounding box center [236, 23] width 12 height 12
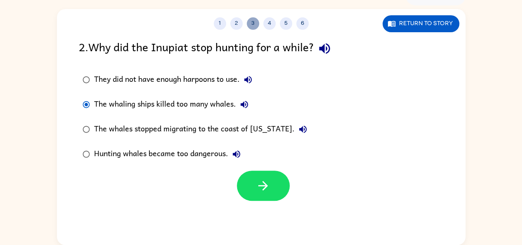
click at [250, 21] on button "3" at bounding box center [253, 23] width 12 height 12
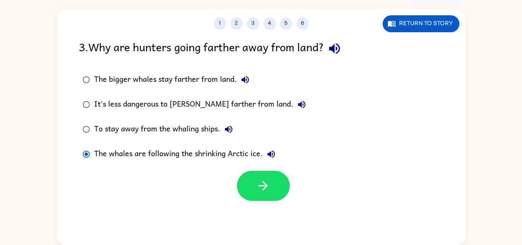
click at [340, 50] on icon "button" at bounding box center [334, 48] width 11 height 11
click at [270, 158] on icon "button" at bounding box center [271, 154] width 10 height 10
drag, startPoint x: 220, startPoint y: 22, endPoint x: 165, endPoint y: 63, distance: 68.4
click at [165, 63] on div "3 . Why are hunters going farther away from land? The bigger whales stay farthe…" at bounding box center [261, 119] width 409 height 163
click at [216, 25] on button "1" at bounding box center [220, 23] width 12 height 12
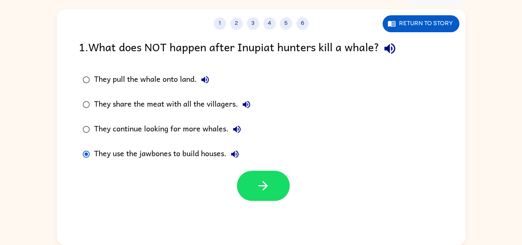
click at [395, 50] on icon "button" at bounding box center [389, 48] width 11 height 11
click at [250, 175] on button "button" at bounding box center [263, 186] width 53 height 30
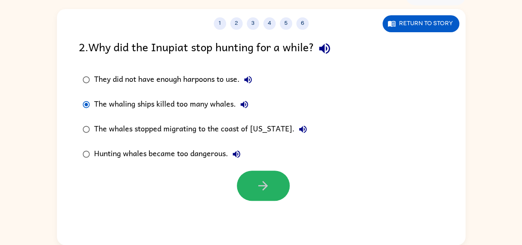
click at [250, 175] on button "button" at bounding box center [263, 186] width 53 height 30
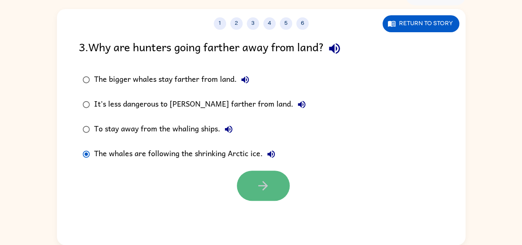
click at [249, 175] on button "button" at bounding box center [263, 186] width 53 height 30
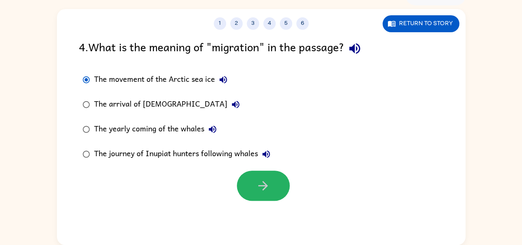
click at [249, 175] on button "button" at bounding box center [263, 186] width 53 height 30
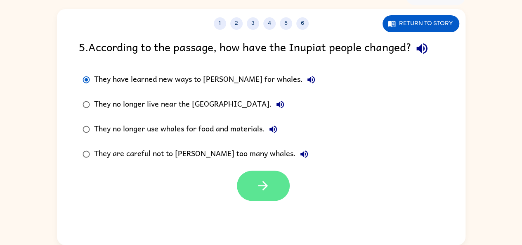
click at [253, 177] on button "button" at bounding box center [263, 186] width 53 height 30
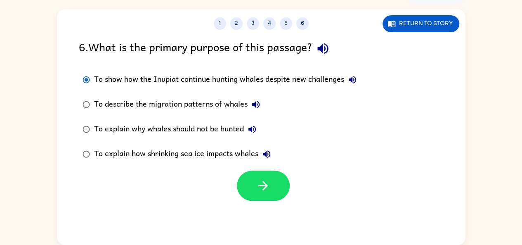
click at [311, 49] on div "6 . What is the primary purpose of this passage?" at bounding box center [261, 48] width 365 height 21
click at [321, 49] on icon "button" at bounding box center [323, 48] width 11 height 11
click at [248, 187] on button "button" at bounding box center [263, 186] width 53 height 30
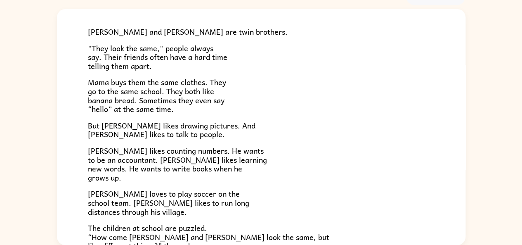
scroll to position [66, 0]
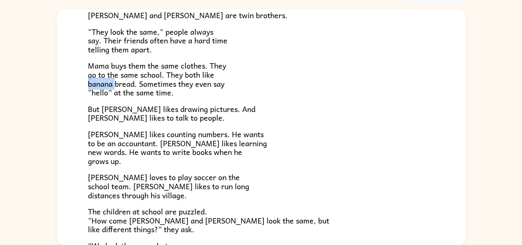
drag, startPoint x: 88, startPoint y: 81, endPoint x: 115, endPoint y: 84, distance: 27.9
click at [115, 84] on span "Mama buys them the same clothes. They go to the same school. They both like ban…" at bounding box center [157, 78] width 138 height 39
drag, startPoint x: 130, startPoint y: 84, endPoint x: 226, endPoint y: 86, distance: 95.8
click at [226, 86] on p "Mama buys them the same clothes. They go to the same school. They both like ban…" at bounding box center [261, 79] width 347 height 36
drag, startPoint x: 170, startPoint y: 95, endPoint x: 88, endPoint y: 111, distance: 84.1
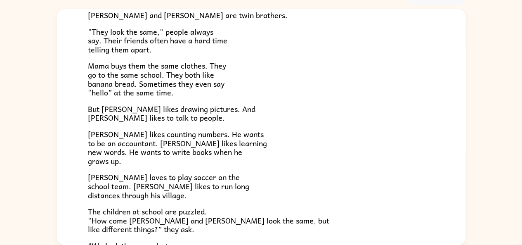
click at [88, 111] on div "[PERSON_NAME] and [PERSON_NAME] are twin brothers. "They look the same," people…" at bounding box center [261, 134] width 347 height 286
drag, startPoint x: 90, startPoint y: 105, endPoint x: 99, endPoint y: 104, distance: 9.1
click at [99, 104] on span "But [PERSON_NAME] likes drawing pictures. And [PERSON_NAME] likes to talk to pe…" at bounding box center [172, 113] width 168 height 21
click at [85, 104] on div "[PERSON_NAME] and [PERSON_NAME] and [PERSON_NAME] are twin brothers. "They look…" at bounding box center [261, 129] width 409 height 372
click at [89, 104] on span "But [PERSON_NAME] likes drawing pictures. And [PERSON_NAME] likes to talk to pe…" at bounding box center [172, 113] width 168 height 21
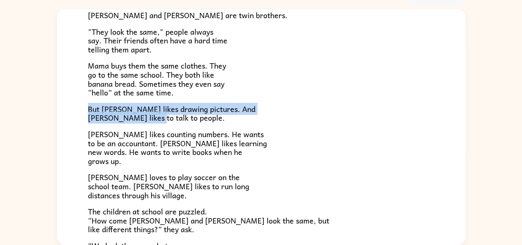
drag, startPoint x: 89, startPoint y: 109, endPoint x: 212, endPoint y: 115, distance: 123.2
click at [212, 115] on p "But [PERSON_NAME] likes drawing pictures. And [PERSON_NAME] likes to talk to pe…" at bounding box center [261, 113] width 347 height 18
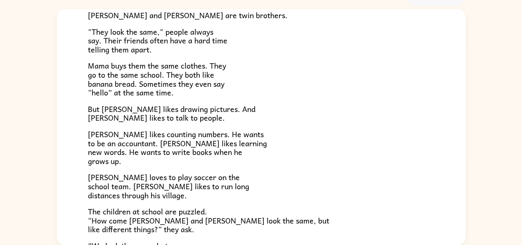
click at [190, 123] on div "[PERSON_NAME] and [PERSON_NAME] are twin brothers. "They look the same," people…" at bounding box center [261, 134] width 347 height 286
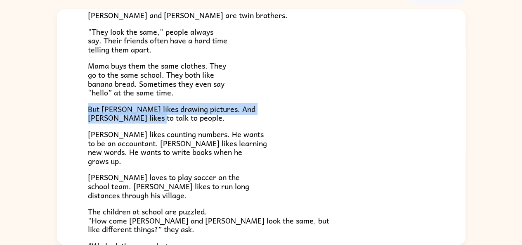
drag, startPoint x: 85, startPoint y: 106, endPoint x: 189, endPoint y: 119, distance: 104.4
click at [189, 119] on div "[PERSON_NAME] and [PERSON_NAME] and [PERSON_NAME] are twin brothers. "They look…" at bounding box center [261, 129] width 409 height 372
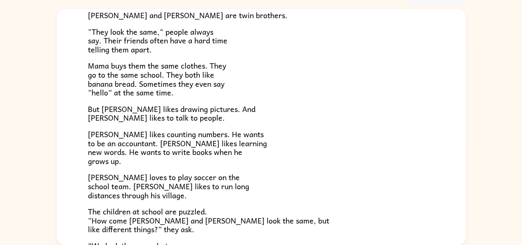
click at [189, 128] on span "[PERSON_NAME] likes counting numbers. He wants to be an accountant. [PERSON_NAM…" at bounding box center [177, 147] width 179 height 39
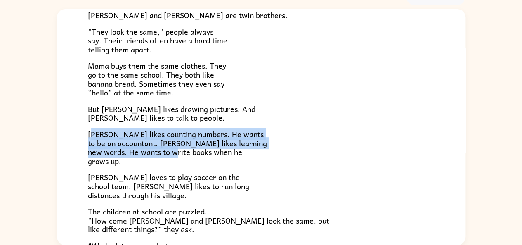
drag, startPoint x: 92, startPoint y: 135, endPoint x: 246, endPoint y: 155, distance: 155.7
click at [246, 155] on p "[PERSON_NAME] likes counting numbers. He wants to be an accountant. [PERSON_NAM…" at bounding box center [261, 148] width 347 height 36
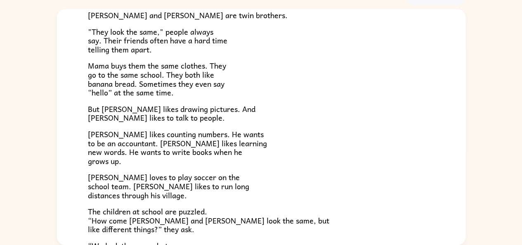
click at [87, 132] on div "[PERSON_NAME] and [PERSON_NAME] and [PERSON_NAME] are twin brothers. "They look…" at bounding box center [261, 129] width 409 height 372
drag, startPoint x: 87, startPoint y: 133, endPoint x: 149, endPoint y: 130, distance: 62.0
click at [149, 130] on div "[PERSON_NAME] and [PERSON_NAME] and [PERSON_NAME] are twin brothers. "They look…" at bounding box center [261, 129] width 409 height 372
click at [110, 129] on span "[PERSON_NAME] likes counting numbers. He wants to be an accountant. [PERSON_NAM…" at bounding box center [177, 147] width 179 height 39
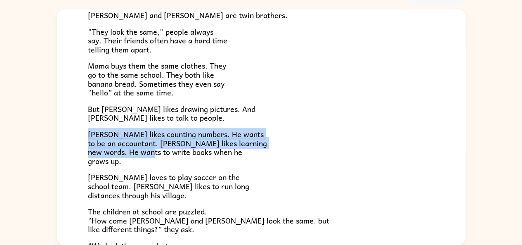
drag, startPoint x: 90, startPoint y: 129, endPoint x: 216, endPoint y: 151, distance: 127.8
click at [216, 151] on span "[PERSON_NAME] likes counting numbers. He wants to be an accountant. [PERSON_NAM…" at bounding box center [177, 147] width 179 height 39
click at [47, 152] on div "[PERSON_NAME] and [PERSON_NAME] and [PERSON_NAME] are twin brothers. "They look…" at bounding box center [261, 124] width 522 height 239
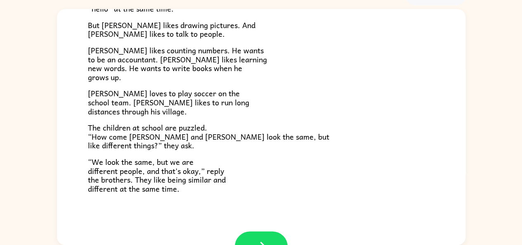
scroll to position [150, 0]
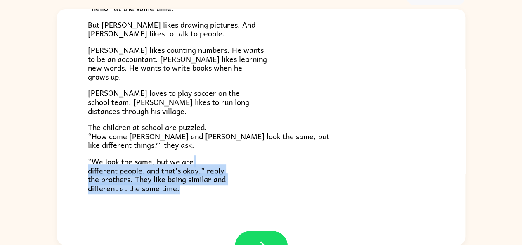
drag, startPoint x: 458, startPoint y: 159, endPoint x: 450, endPoint y: 198, distance: 39.5
click at [450, 198] on div "[PERSON_NAME] and [PERSON_NAME] and [PERSON_NAME] are twin brothers. "They look…" at bounding box center [261, 45] width 409 height 372
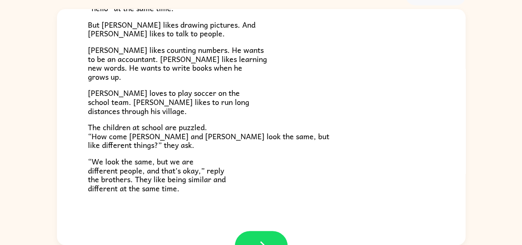
click at [383, 135] on p "The children at school are puzzled. “How come [PERSON_NAME] and [PERSON_NAME] l…" at bounding box center [261, 136] width 347 height 27
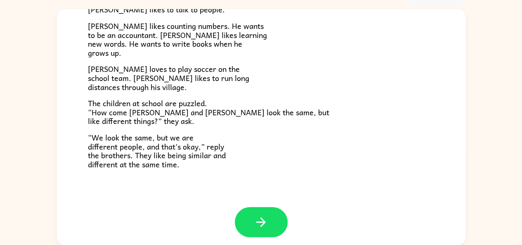
scroll to position [178, 0]
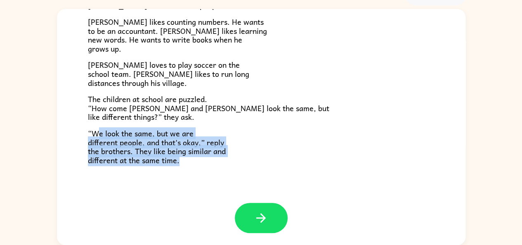
drag, startPoint x: 97, startPoint y: 132, endPoint x: 233, endPoint y: 161, distance: 139.5
click at [233, 161] on p "“We look the same, but we are different people, and that's okay,” reply the bro…" at bounding box center [261, 147] width 347 height 36
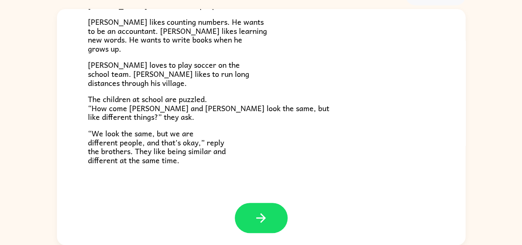
drag, startPoint x: 233, startPoint y: 161, endPoint x: 50, endPoint y: 215, distance: 190.6
click at [50, 215] on div "[PERSON_NAME] and [PERSON_NAME] and [PERSON_NAME] are twin brothers. "They look…" at bounding box center [261, 124] width 522 height 239
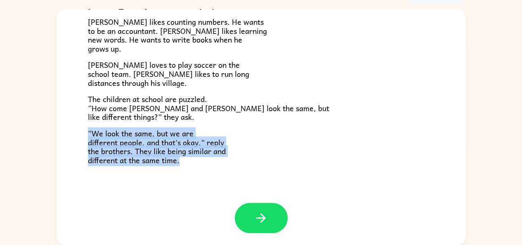
drag, startPoint x: 89, startPoint y: 132, endPoint x: 217, endPoint y: 163, distance: 132.2
click at [217, 163] on p "“We look the same, but we are different people, and that's okay,” reply the bro…" at bounding box center [261, 147] width 347 height 36
click at [135, 190] on div "[PERSON_NAME] and [PERSON_NAME] and [PERSON_NAME] are twin brothers. "They look…" at bounding box center [261, 17] width 409 height 372
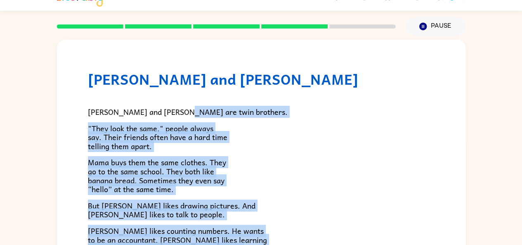
scroll to position [12, 0]
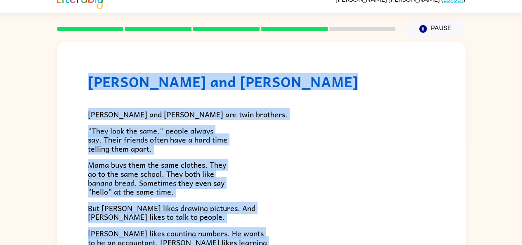
drag, startPoint x: 151, startPoint y: 163, endPoint x: 78, endPoint y: 75, distance: 114.7
click at [78, 75] on div "[PERSON_NAME] and [PERSON_NAME] and [PERSON_NAME] are twin brothers. "They look…" at bounding box center [261, 228] width 409 height 372
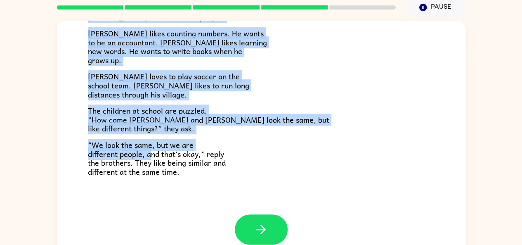
scroll to position [45, 0]
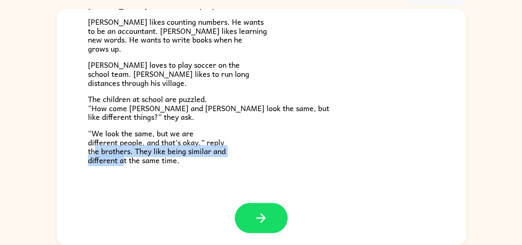
drag, startPoint x: 93, startPoint y: 151, endPoint x: 123, endPoint y: 158, distance: 30.1
click at [123, 158] on span "“We look the same, but we are different people, and that's okay,” reply the bro…" at bounding box center [157, 146] width 138 height 39
click at [284, 152] on p "“We look the same, but we are different people, and that's okay,” reply the bro…" at bounding box center [261, 147] width 347 height 36
drag, startPoint x: 116, startPoint y: 161, endPoint x: 117, endPoint y: 148, distance: 12.5
click at [117, 148] on span "“We look the same, but we are different people, and that's okay,” reply the bro…" at bounding box center [157, 146] width 138 height 39
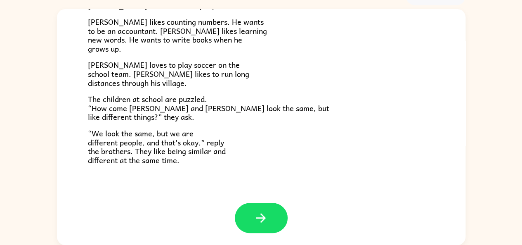
click at [117, 127] on span "“We look the same, but we are different people, and that's okay,” reply the bro…" at bounding box center [157, 146] width 138 height 39
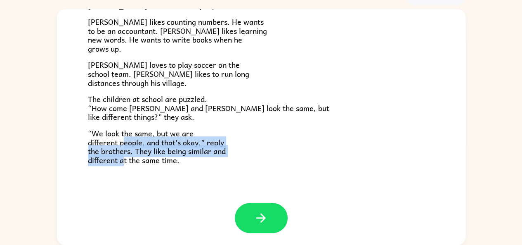
drag, startPoint x: 124, startPoint y: 161, endPoint x: 123, endPoint y: 131, distance: 30.2
click at [125, 138] on span "“We look the same, but we are different people, and that's okay,” reply the bro…" at bounding box center [157, 146] width 138 height 39
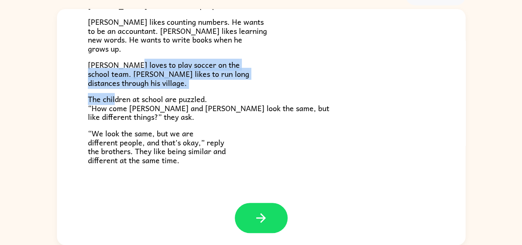
drag, startPoint x: 116, startPoint y: 91, endPoint x: 117, endPoint y: 85, distance: 6.0
click at [129, 63] on div "[PERSON_NAME] and [PERSON_NAME] are twin brothers. "They look the same," people…" at bounding box center [261, 22] width 347 height 286
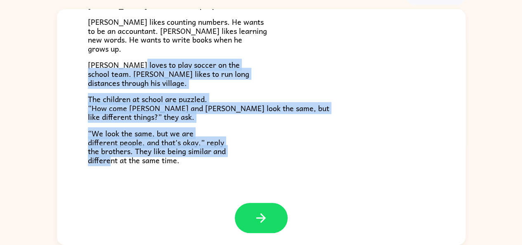
drag, startPoint x: 109, startPoint y: 159, endPoint x: 134, endPoint y: 30, distance: 131.2
click at [133, 54] on div "[PERSON_NAME] and [PERSON_NAME] are twin brothers. "They look the same," people…" at bounding box center [261, 22] width 347 height 286
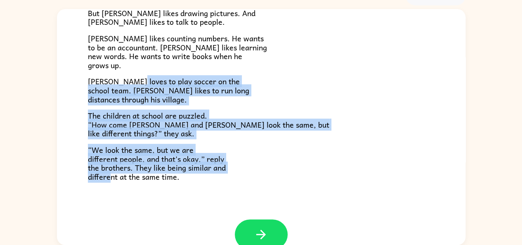
scroll to position [145, 0]
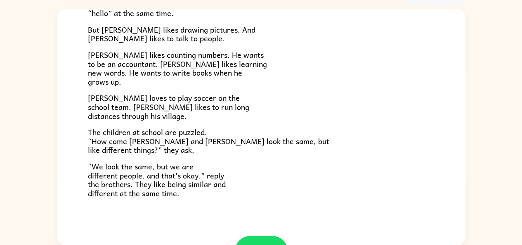
click at [122, 28] on span "But [PERSON_NAME] likes drawing pictures. And [PERSON_NAME] likes to talk to pe…" at bounding box center [172, 34] width 168 height 21
click at [104, 64] on span "[PERSON_NAME] likes counting numbers. He wants to be an accountant. [PERSON_NAM…" at bounding box center [177, 68] width 179 height 39
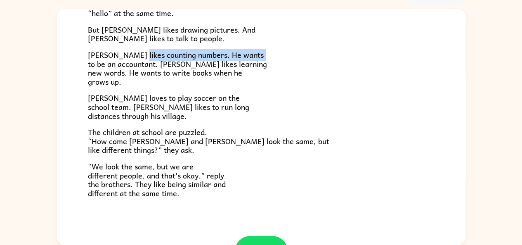
drag, startPoint x: 116, startPoint y: 65, endPoint x: 135, endPoint y: 48, distance: 25.4
click at [135, 49] on span "[PERSON_NAME] likes counting numbers. He wants to be an accountant. [PERSON_NAM…" at bounding box center [177, 68] width 179 height 39
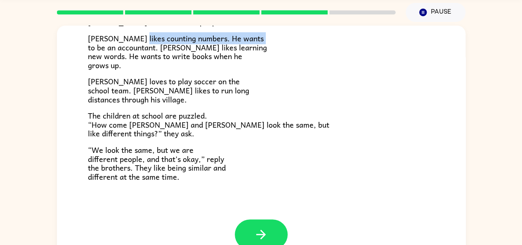
scroll to position [45, 0]
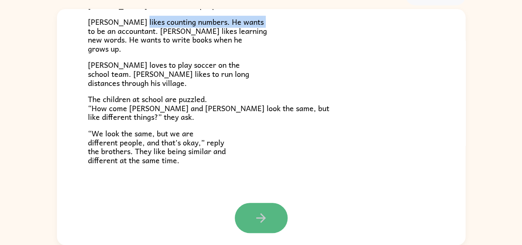
click at [237, 214] on button "button" at bounding box center [261, 218] width 53 height 30
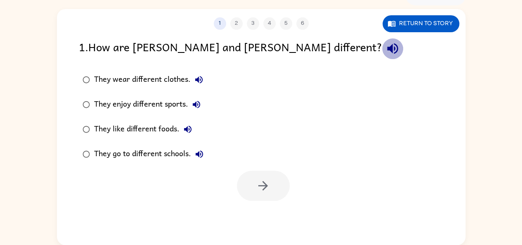
click at [386, 55] on icon "button" at bounding box center [393, 48] width 14 height 14
click at [218, 26] on button "1" at bounding box center [220, 23] width 12 height 12
click at [386, 45] on icon "button" at bounding box center [393, 48] width 14 height 14
click at [202, 86] on button "They wear different clothes." at bounding box center [199, 79] width 17 height 17
click at [194, 101] on icon "button" at bounding box center [197, 105] width 10 height 10
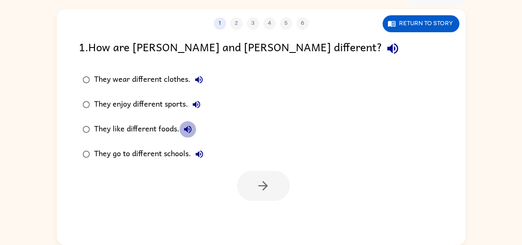
click at [186, 133] on icon "button" at bounding box center [188, 129] width 10 height 10
click at [201, 152] on icon "button" at bounding box center [199, 154] width 10 height 10
click at [192, 101] on icon "button" at bounding box center [197, 105] width 10 height 10
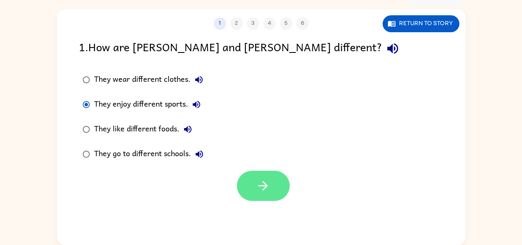
click at [257, 183] on icon "button" at bounding box center [263, 185] width 14 height 14
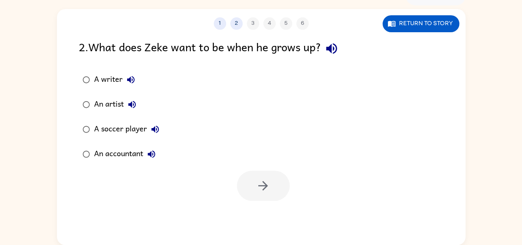
click at [334, 47] on icon "button" at bounding box center [331, 48] width 11 height 11
click at [133, 71] on label "A writer" at bounding box center [120, 79] width 93 height 25
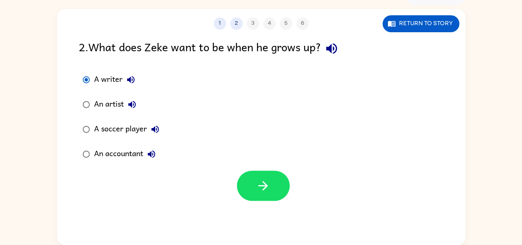
click at [129, 76] on icon "button" at bounding box center [131, 80] width 10 height 10
click at [130, 98] on button "An artist" at bounding box center [132, 104] width 17 height 17
click at [157, 124] on icon "button" at bounding box center [155, 129] width 10 height 10
click at [153, 147] on button "An accountant" at bounding box center [151, 154] width 17 height 17
click at [133, 103] on icon "button" at bounding box center [132, 105] width 10 height 10
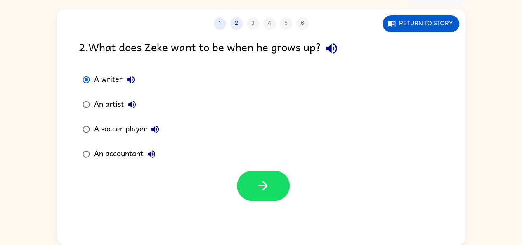
click at [130, 76] on icon "button" at bounding box center [131, 80] width 10 height 10
click at [249, 181] on button "button" at bounding box center [263, 186] width 53 height 30
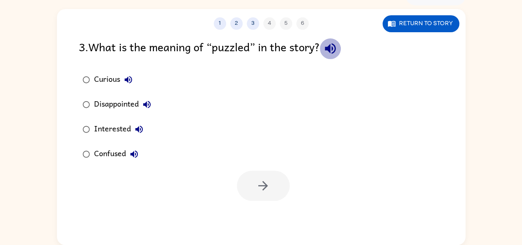
click at [338, 45] on icon "button" at bounding box center [330, 48] width 14 height 14
click at [131, 76] on icon "button" at bounding box center [128, 80] width 10 height 10
click at [153, 98] on div "Disappointed" at bounding box center [124, 104] width 61 height 17
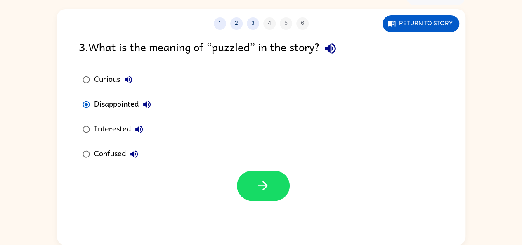
click at [151, 100] on icon "button" at bounding box center [147, 105] width 10 height 10
drag, startPoint x: 142, startPoint y: 128, endPoint x: 119, endPoint y: 139, distance: 25.5
click at [119, 139] on label "Interested" at bounding box center [116, 129] width 85 height 25
click at [144, 127] on button "Interested" at bounding box center [139, 129] width 17 height 17
click at [134, 157] on icon "button" at bounding box center [134, 154] width 10 height 10
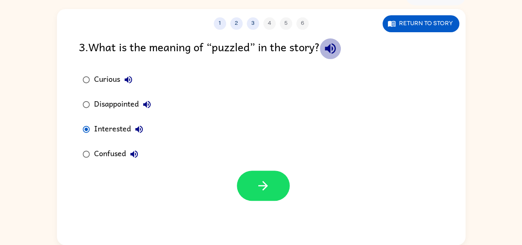
click at [335, 51] on icon "button" at bounding box center [330, 48] width 14 height 14
click at [130, 151] on icon "button" at bounding box center [134, 154] width 10 height 10
click at [256, 204] on div "1 2 3 4 5 6 Return to story 3 . What is the meaning of “puzzled” in the story? …" at bounding box center [261, 127] width 409 height 236
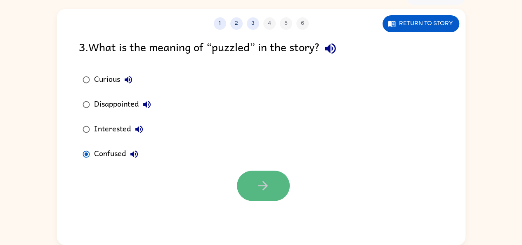
drag, startPoint x: 260, startPoint y: 182, endPoint x: 244, endPoint y: 180, distance: 16.2
drag, startPoint x: 244, startPoint y: 180, endPoint x: 216, endPoint y: 183, distance: 28.2
click at [216, 183] on div at bounding box center [261, 183] width 409 height 34
click at [279, 185] on button "button" at bounding box center [263, 186] width 53 height 30
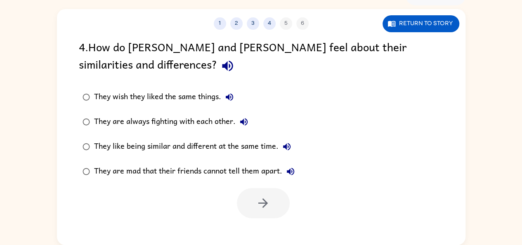
click at [222, 62] on icon "button" at bounding box center [227, 66] width 11 height 11
click at [229, 89] on button "They wish they liked the same things." at bounding box center [229, 97] width 17 height 17
click at [220, 59] on icon "button" at bounding box center [227, 66] width 14 height 14
click at [231, 104] on button "They wish they liked the same things." at bounding box center [229, 97] width 17 height 17
drag, startPoint x: 237, startPoint y: 116, endPoint x: 211, endPoint y: 109, distance: 27.2
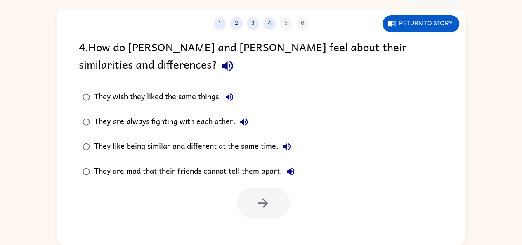
click at [211, 109] on label "They wish they liked the same things." at bounding box center [188, 97] width 229 height 25
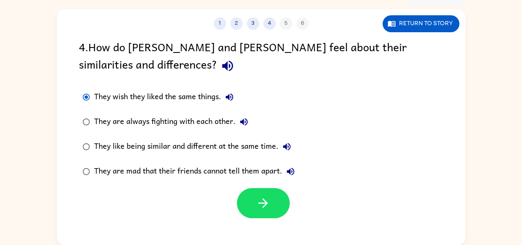
click at [245, 116] on button "They are always fighting with each other." at bounding box center [244, 122] width 17 height 17
click at [291, 145] on icon "button" at bounding box center [287, 147] width 10 height 10
click at [295, 175] on icon "button" at bounding box center [291, 171] width 10 height 10
click at [289, 145] on icon "button" at bounding box center [286, 146] width 7 height 7
drag, startPoint x: 292, startPoint y: 167, endPoint x: 320, endPoint y: 168, distance: 28.1
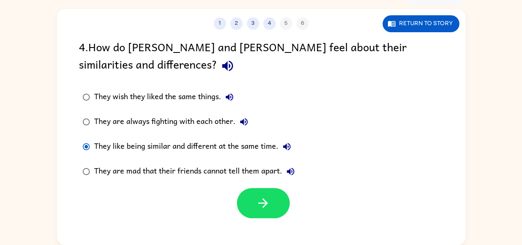
click at [320, 168] on div "They wish they liked the same things. They are always fighting with each other.…" at bounding box center [272, 134] width 387 height 99
click at [290, 169] on icon "button" at bounding box center [290, 171] width 7 height 7
click at [261, 204] on icon "button" at bounding box center [263, 203] width 14 height 14
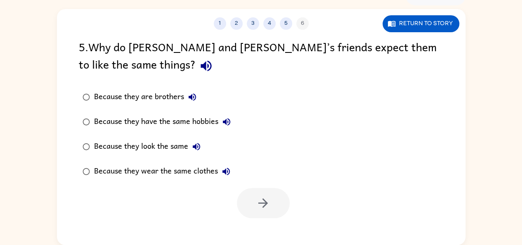
click at [199, 72] on icon "button" at bounding box center [206, 66] width 14 height 14
click at [194, 92] on icon "button" at bounding box center [192, 97] width 10 height 10
click at [227, 118] on icon "button" at bounding box center [227, 122] width 10 height 10
click at [197, 144] on icon "button" at bounding box center [197, 147] width 10 height 10
click at [231, 169] on button "Because they wear the same clothes" at bounding box center [226, 171] width 17 height 17
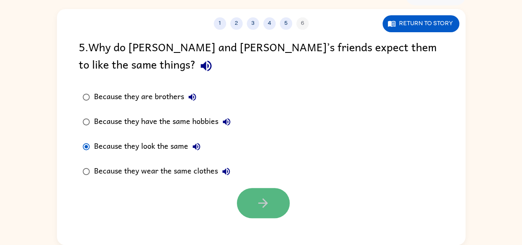
click at [283, 204] on button "button" at bounding box center [263, 203] width 53 height 30
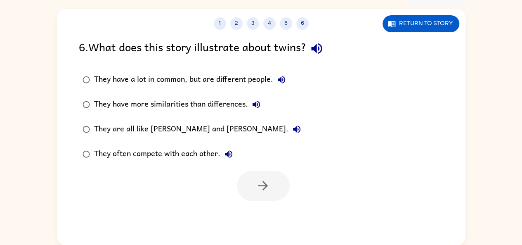
click at [319, 44] on icon "button" at bounding box center [317, 48] width 14 height 14
click at [282, 82] on icon "button" at bounding box center [282, 80] width 10 height 10
click at [257, 100] on icon "button" at bounding box center [256, 105] width 10 height 10
click at [289, 123] on button "They are all like [PERSON_NAME] and [PERSON_NAME]." at bounding box center [297, 129] width 17 height 17
click at [229, 152] on icon "button" at bounding box center [228, 153] width 7 height 7
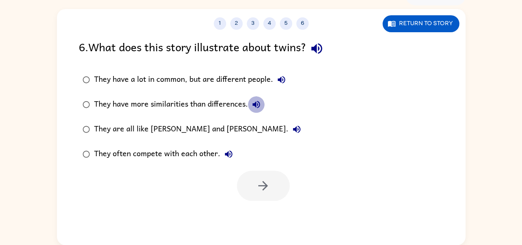
click at [254, 103] on icon "button" at bounding box center [256, 104] width 7 height 7
click at [287, 76] on button "They have a lot in common, but are different people." at bounding box center [281, 79] width 17 height 17
click at [282, 76] on icon "button" at bounding box center [281, 79] width 7 height 7
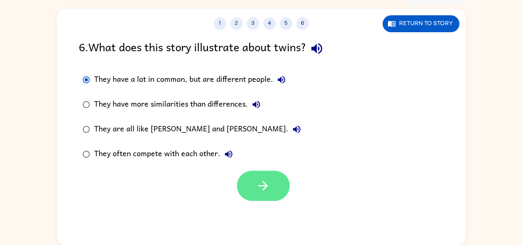
click at [250, 177] on button "button" at bounding box center [263, 186] width 53 height 30
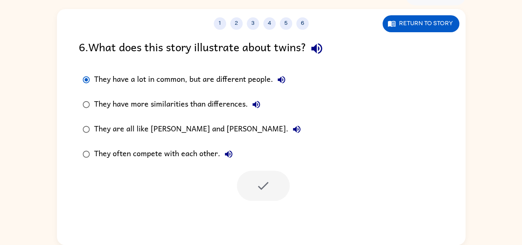
scroll to position [31, 0]
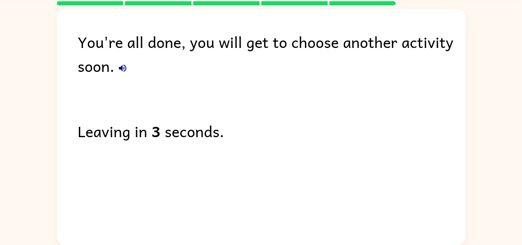
click at [124, 71] on icon "button" at bounding box center [122, 67] width 7 height 7
